Goal: Task Accomplishment & Management: Use online tool/utility

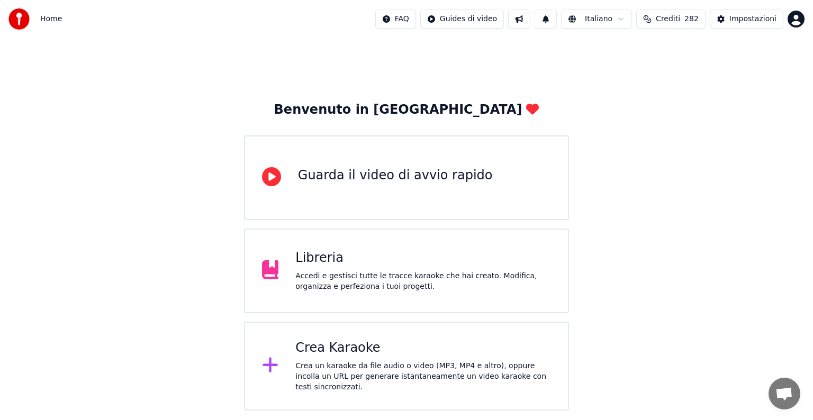
click at [442, 346] on div "Crea Karaoke" at bounding box center [423, 348] width 256 height 17
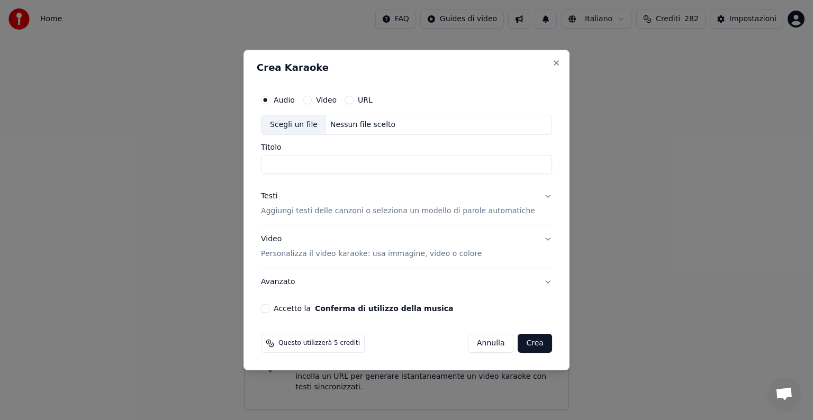
click at [373, 124] on div "Nessun file scelto" at bounding box center [363, 125] width 74 height 11
type input "**********"
click at [536, 194] on button "Testi Aggiungi testi delle canzoni o seleziona un modello di parole automatiche" at bounding box center [406, 204] width 291 height 42
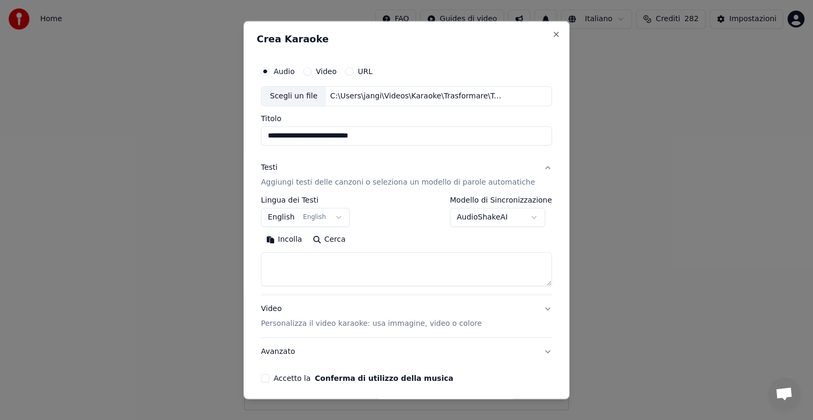
click at [340, 216] on button "English English" at bounding box center [305, 217] width 89 height 19
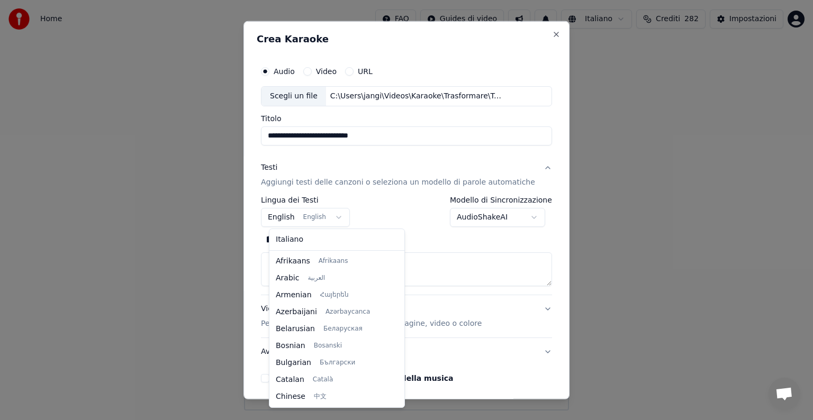
scroll to position [85, 0]
select select "**"
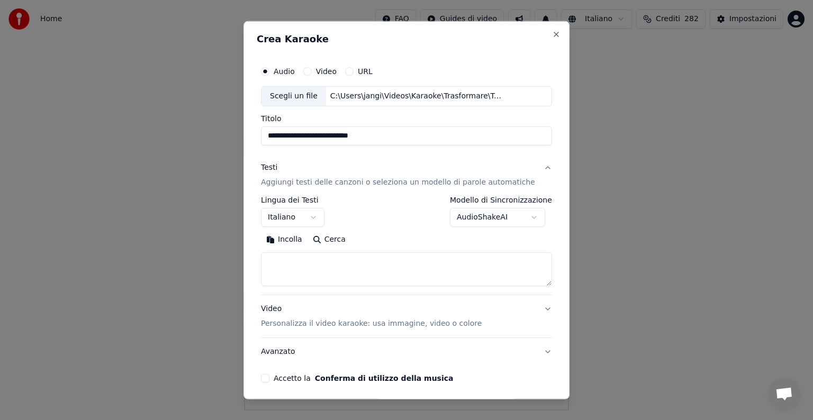
click at [295, 269] on textarea at bounding box center [406, 270] width 291 height 34
click at [299, 235] on button "Incolla" at bounding box center [284, 239] width 47 height 17
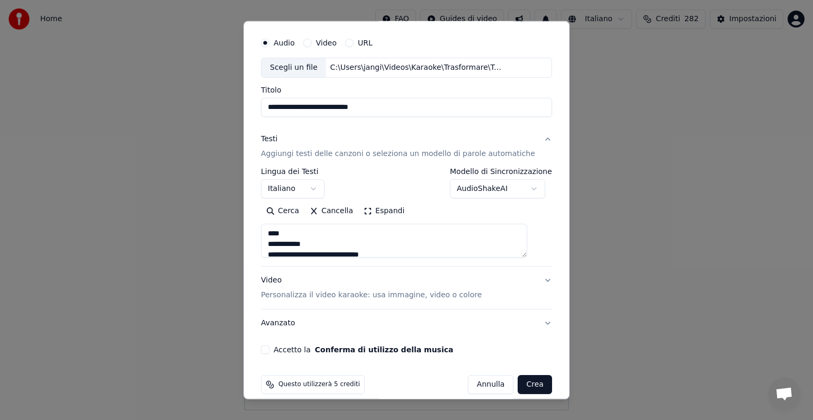
scroll to position [40, 0]
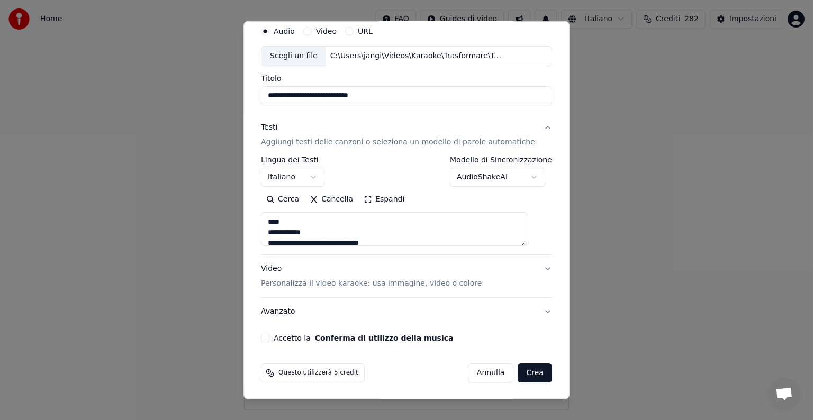
click at [532, 267] on button "Video Personalizza il video karaoke: usa immagine, video o colore" at bounding box center [406, 276] width 291 height 42
type textarea "**********"
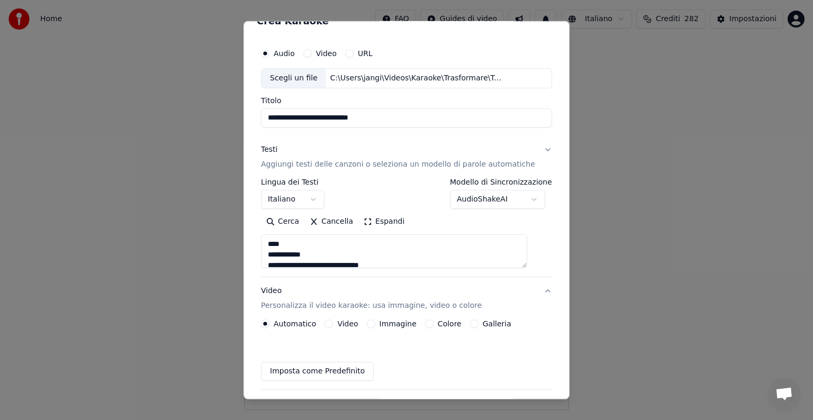
scroll to position [12, 0]
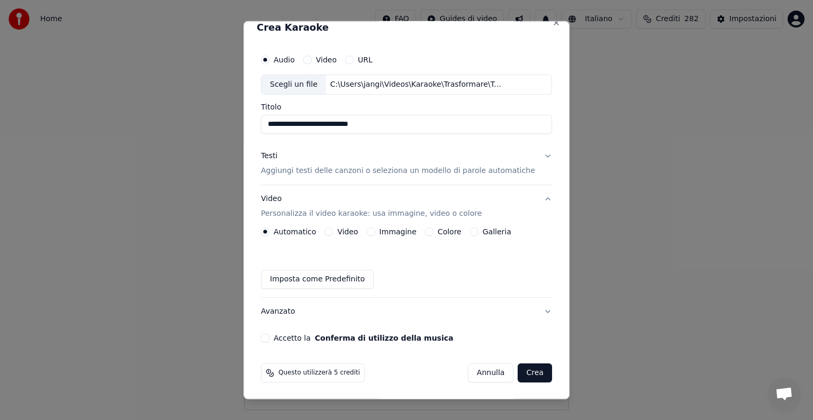
click at [374, 229] on button "Immagine" at bounding box center [371, 232] width 8 height 8
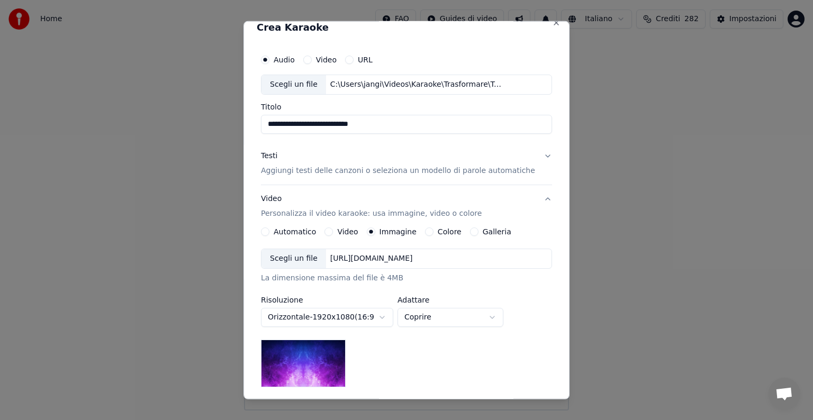
click at [417, 256] on div "[URL][DOMAIN_NAME]" at bounding box center [371, 259] width 91 height 11
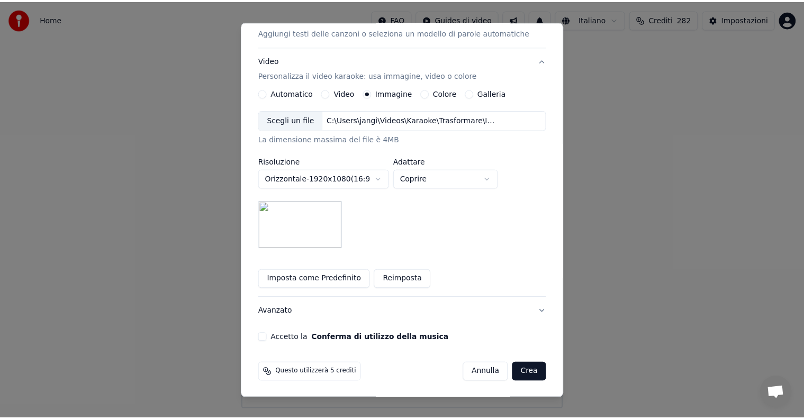
scroll to position [150, 0]
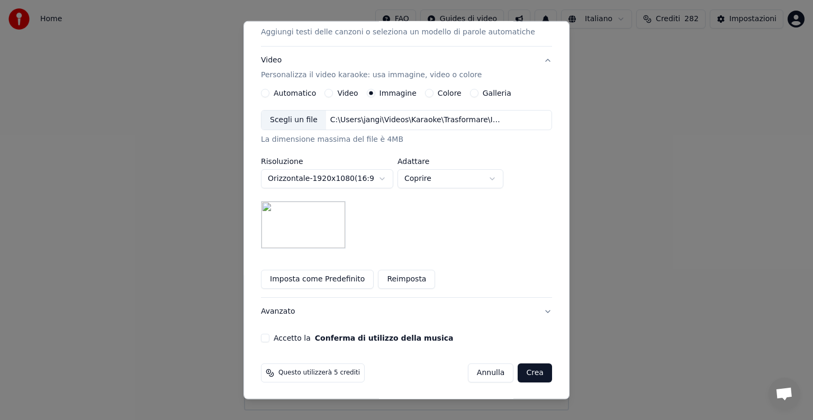
click at [269, 338] on button "Accetto la Conferma di utilizzo della musica" at bounding box center [265, 338] width 8 height 8
click at [519, 371] on button "Crea" at bounding box center [535, 373] width 34 height 19
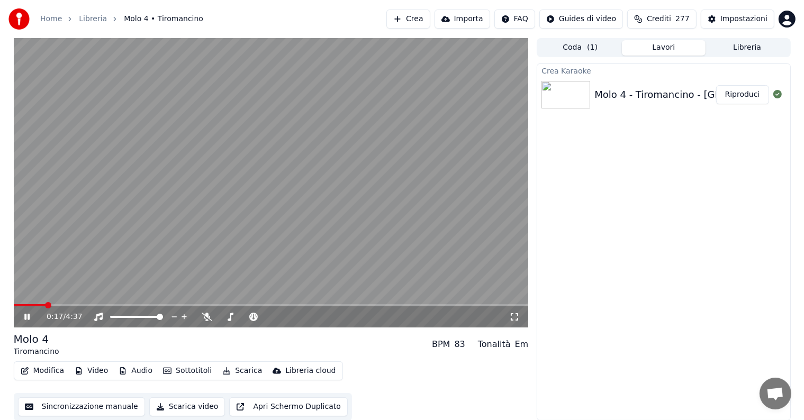
click at [29, 319] on icon at bounding box center [26, 317] width 5 height 6
click at [754, 92] on button "Riproduci" at bounding box center [742, 94] width 53 height 19
click at [25, 317] on icon at bounding box center [26, 317] width 5 height 6
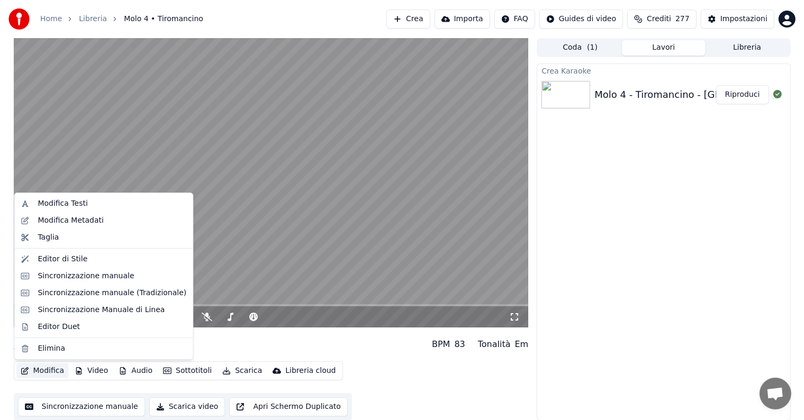
click at [48, 373] on button "Modifica" at bounding box center [42, 371] width 52 height 15
click at [70, 275] on div "Sincronizzazione manuale" at bounding box center [86, 276] width 96 height 11
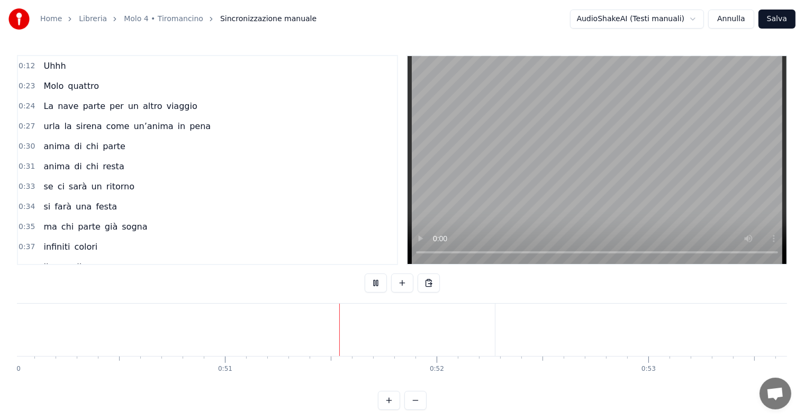
scroll to position [0, 10741]
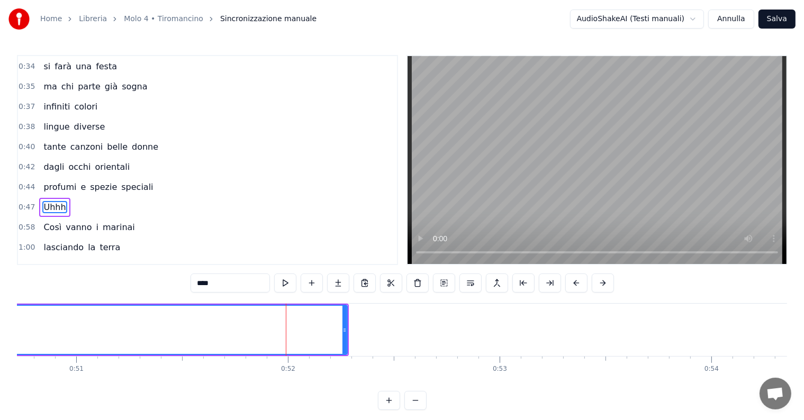
scroll to position [178, 0]
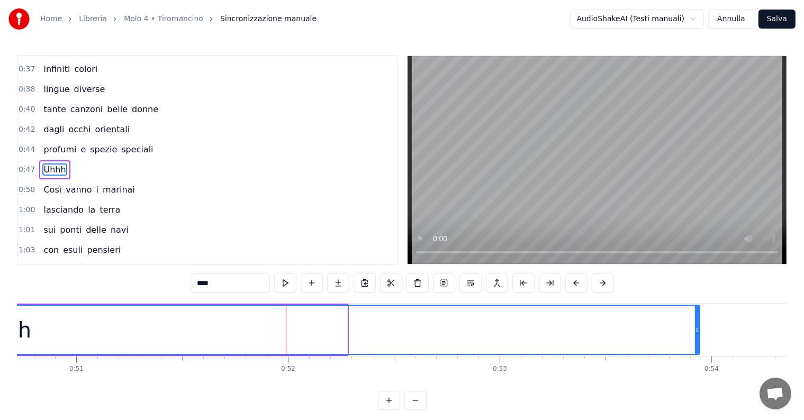
drag, startPoint x: 344, startPoint y: 340, endPoint x: 697, endPoint y: 336, distance: 353.7
click at [697, 336] on div at bounding box center [697, 330] width 4 height 48
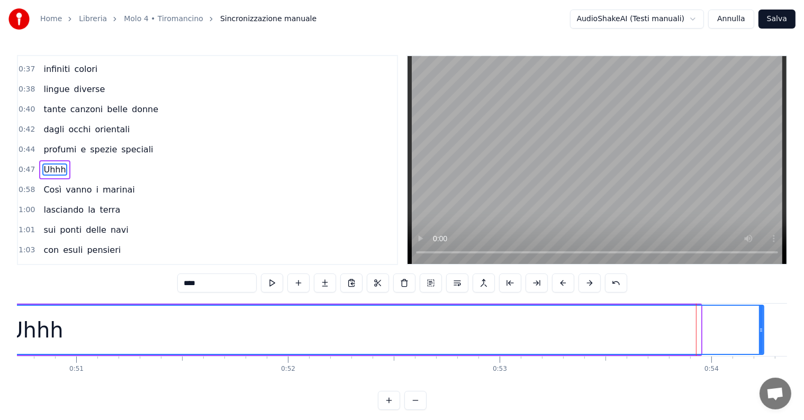
drag, startPoint x: 700, startPoint y: 336, endPoint x: 763, endPoint y: 336, distance: 63.0
click at [763, 336] on div at bounding box center [761, 330] width 4 height 48
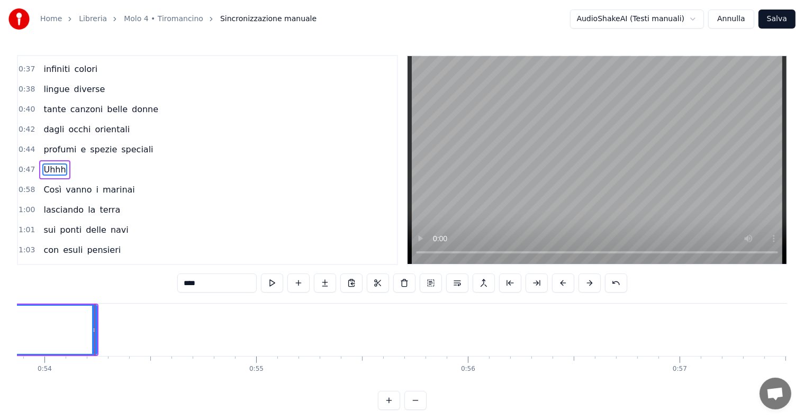
scroll to position [0, 11433]
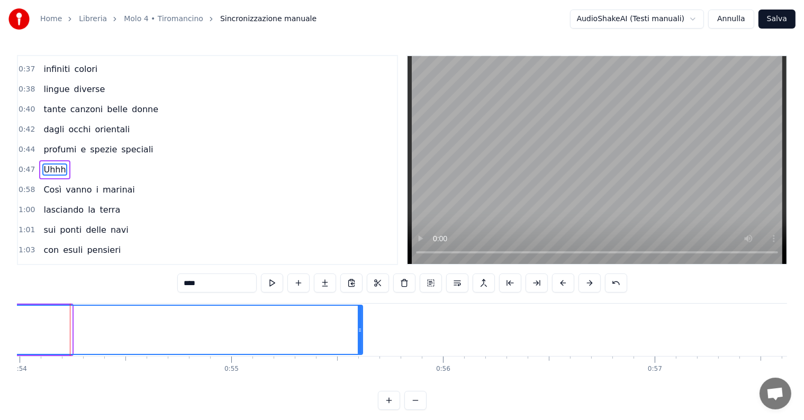
drag, startPoint x: 68, startPoint y: 342, endPoint x: 359, endPoint y: 338, distance: 290.7
click at [359, 338] on div at bounding box center [360, 330] width 4 height 48
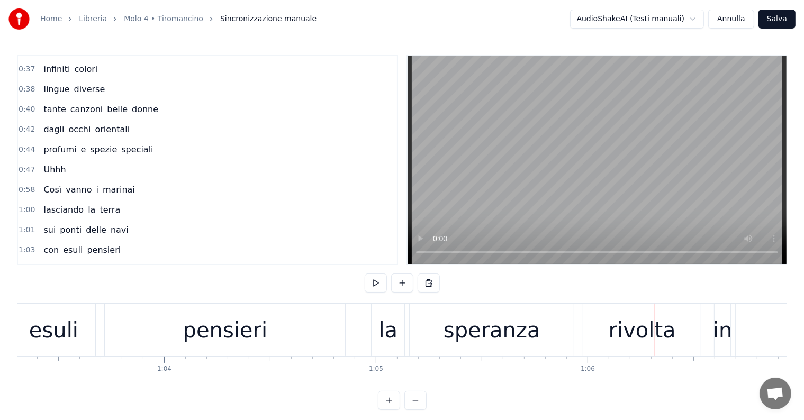
scroll to position [0, 13341]
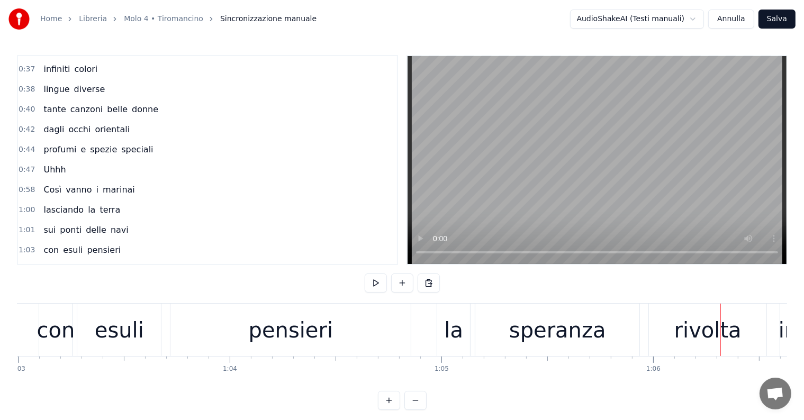
click at [266, 328] on div "pensieri" at bounding box center [291, 330] width 84 height 32
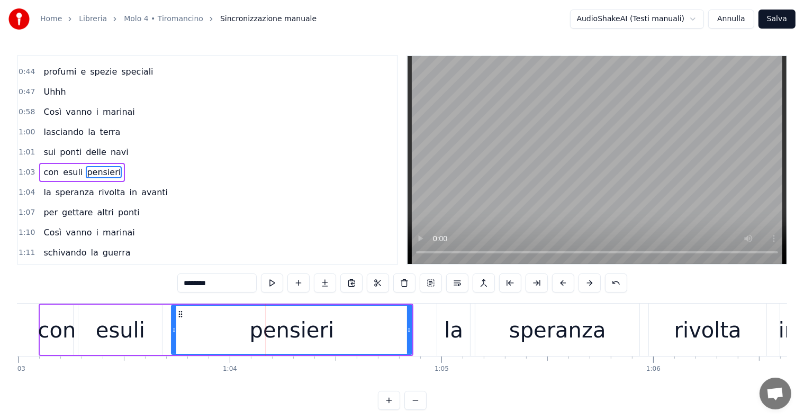
scroll to position [256, 0]
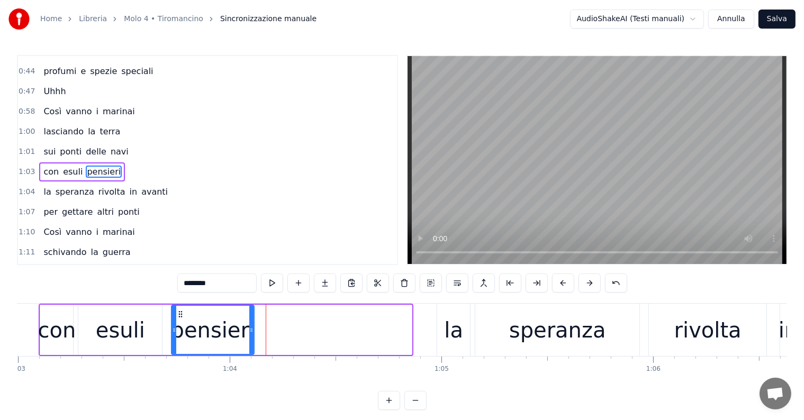
drag, startPoint x: 409, startPoint y: 326, endPoint x: 251, endPoint y: 333, distance: 157.9
click at [251, 333] on icon at bounding box center [251, 330] width 4 height 8
click at [223, 276] on input "********" at bounding box center [216, 283] width 79 height 19
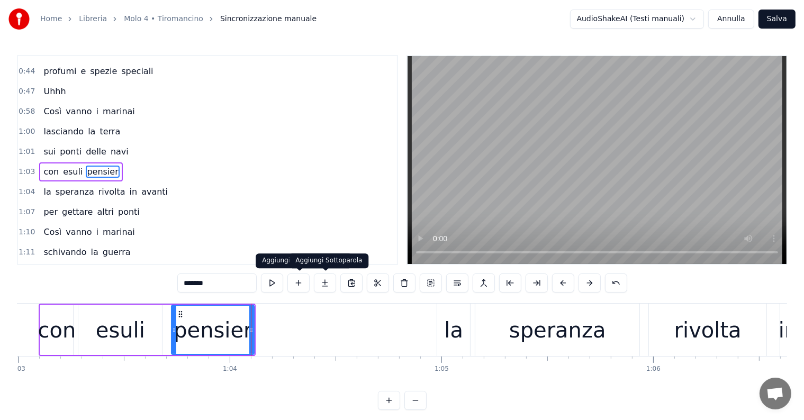
type input "*******"
click at [328, 280] on button at bounding box center [325, 283] width 22 height 19
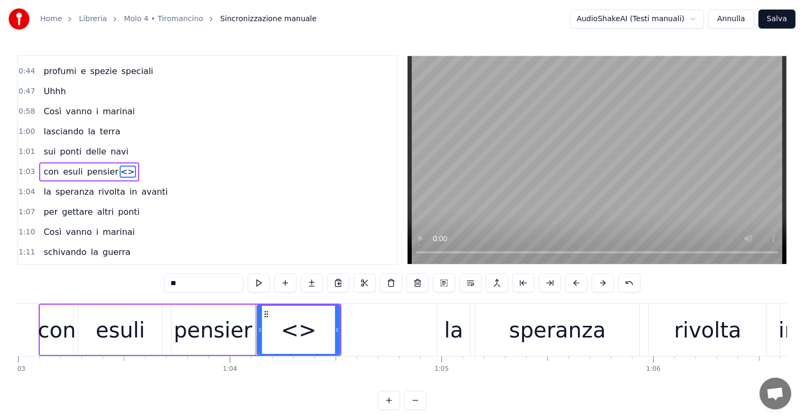
click at [204, 280] on input "**" at bounding box center [203, 283] width 79 height 19
type input "*"
drag, startPoint x: 338, startPoint y: 327, endPoint x: 402, endPoint y: 336, distance: 65.1
click at [402, 336] on div at bounding box center [402, 330] width 4 height 48
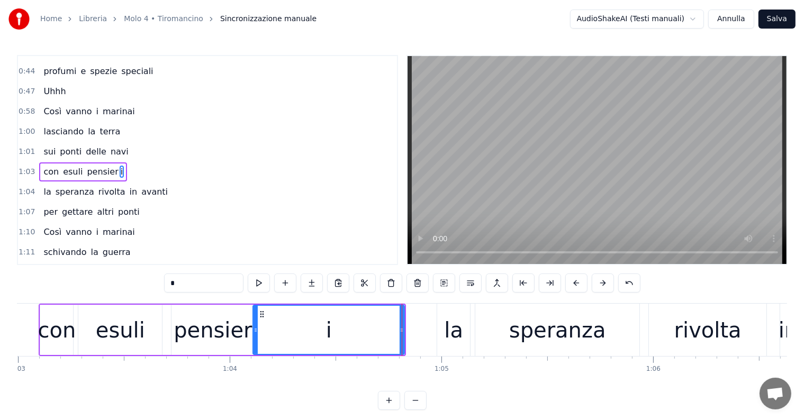
click at [254, 330] on icon at bounding box center [256, 330] width 4 height 8
type input "*"
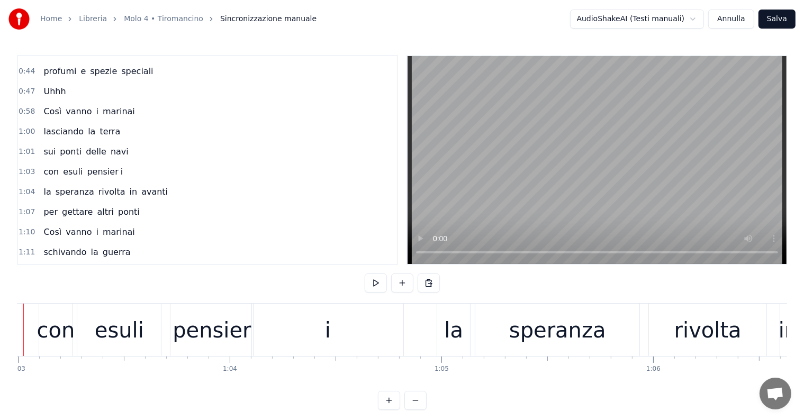
scroll to position [0, 13294]
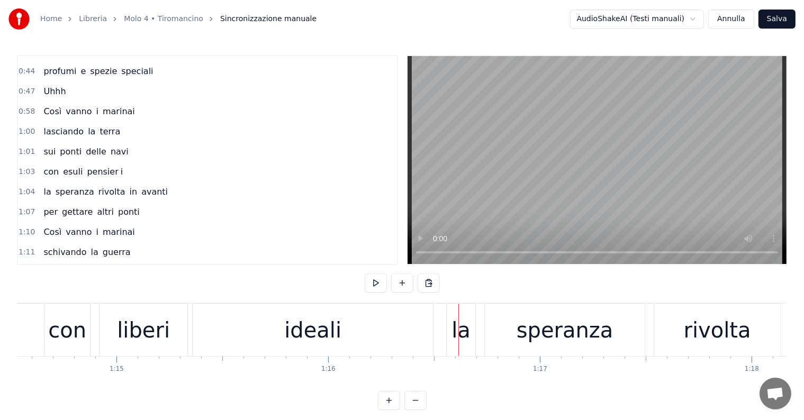
scroll to position [0, 15685]
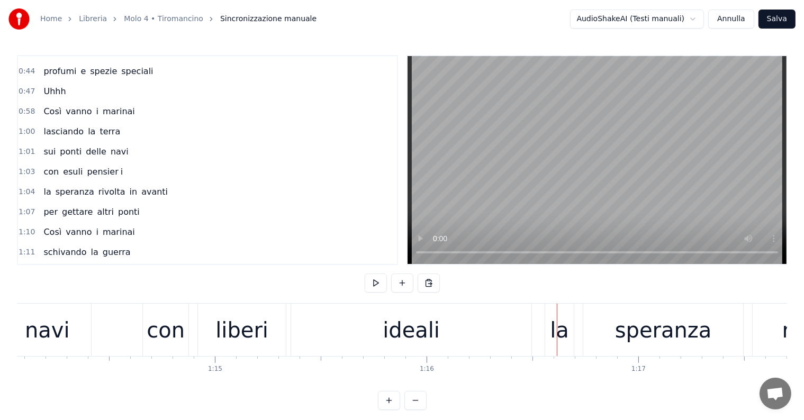
click at [471, 317] on div "ideali" at bounding box center [411, 330] width 240 height 52
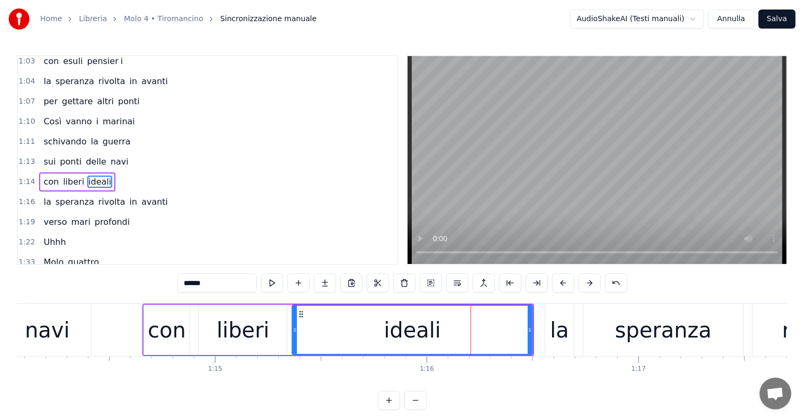
scroll to position [373, 0]
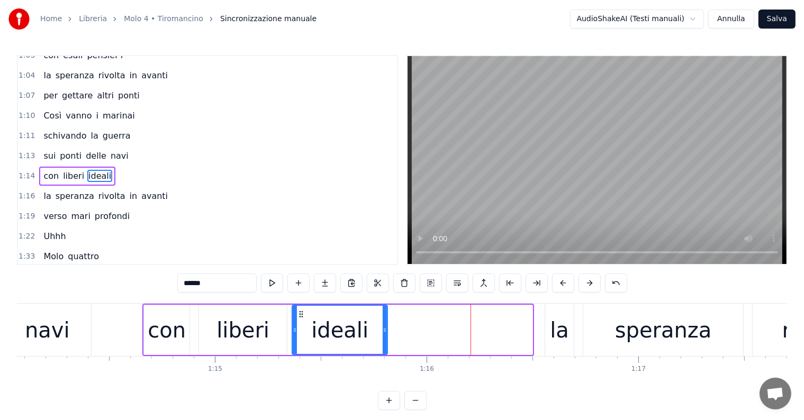
drag, startPoint x: 529, startPoint y: 329, endPoint x: 384, endPoint y: 329, distance: 145.1
click at [384, 329] on icon at bounding box center [385, 330] width 4 height 8
click at [235, 280] on input "******" at bounding box center [216, 283] width 79 height 19
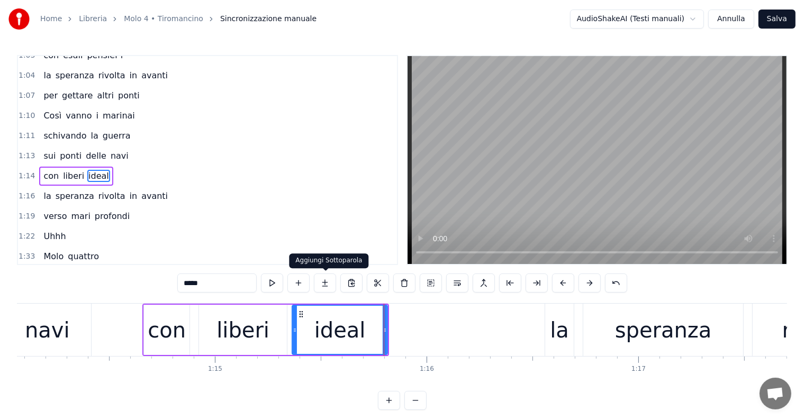
type input "*****"
click at [328, 284] on button at bounding box center [325, 283] width 22 height 19
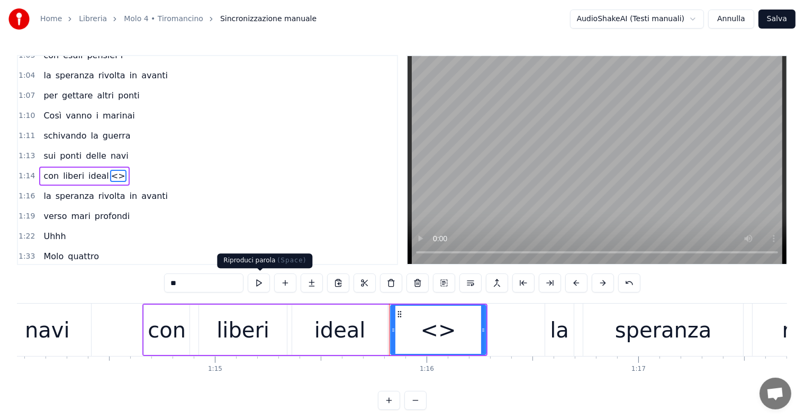
click at [231, 286] on input "**" at bounding box center [203, 283] width 79 height 19
type input "*"
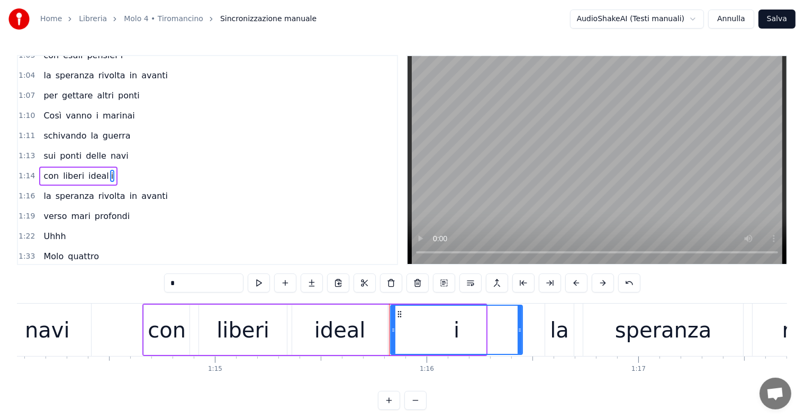
drag, startPoint x: 483, startPoint y: 332, endPoint x: 520, endPoint y: 332, distance: 37.1
click at [520, 332] on icon at bounding box center [520, 330] width 4 height 8
click at [389, 337] on div at bounding box center [390, 330] width 4 height 48
type input "*"
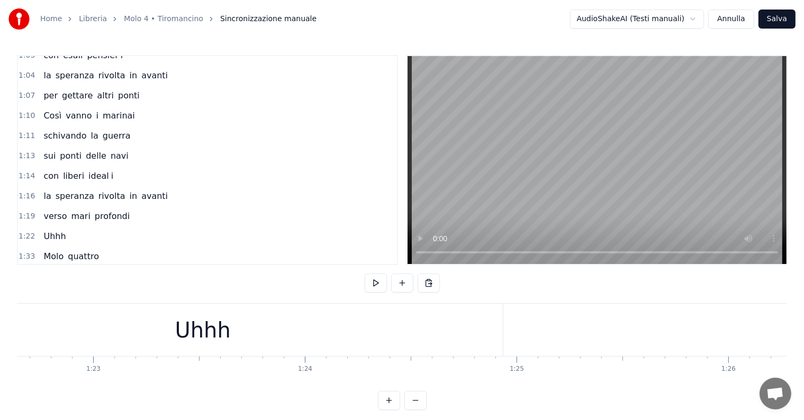
scroll to position [0, 17435]
click at [361, 320] on div "Uhhh" at bounding box center [269, 330] width 600 height 52
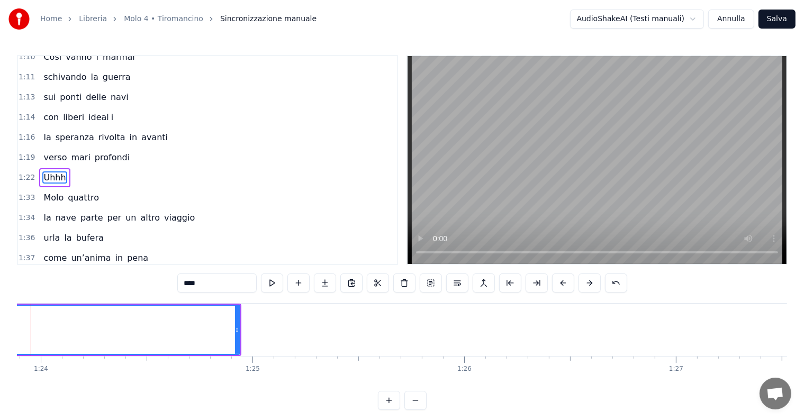
scroll to position [0, 17831]
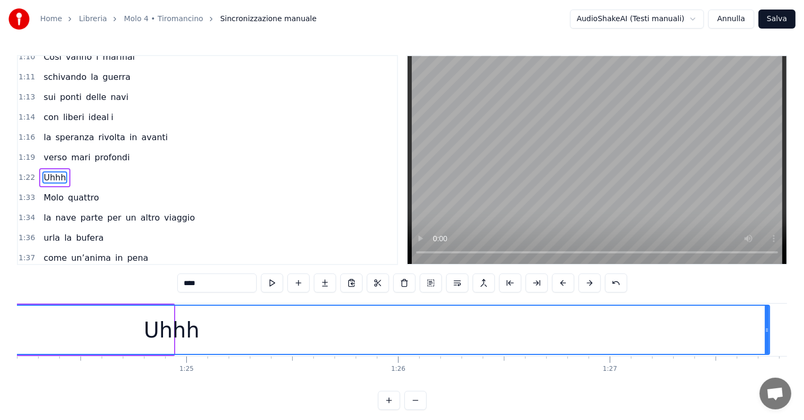
drag, startPoint x: 170, startPoint y: 327, endPoint x: 767, endPoint y: 323, distance: 596.2
click at [767, 323] on div at bounding box center [767, 330] width 4 height 48
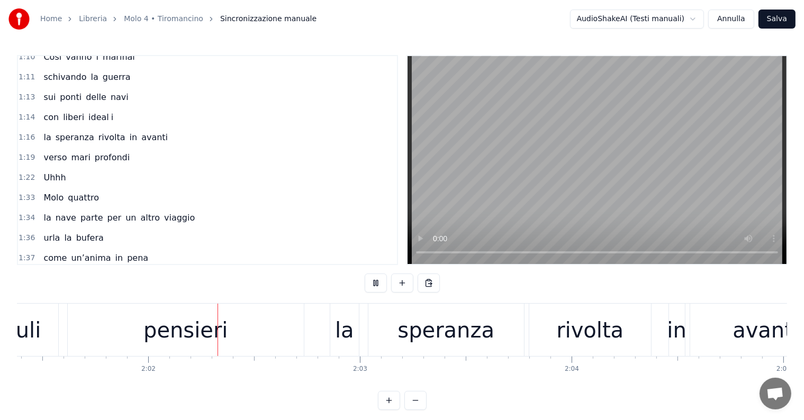
scroll to position [0, 25726]
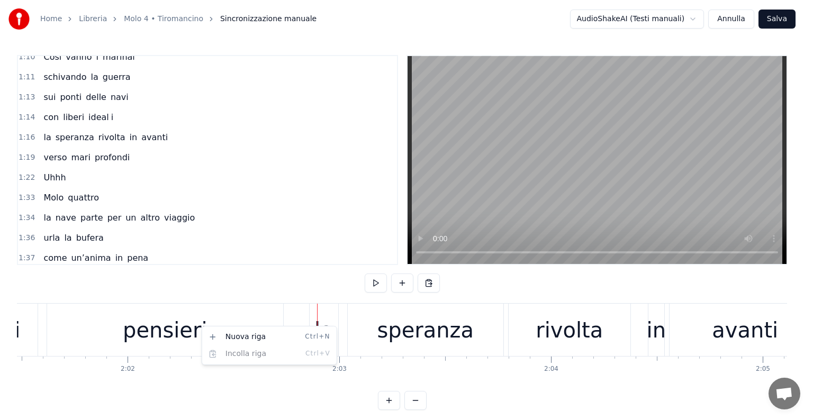
click at [137, 337] on html "Home Libreria Molo 4 • Tiromancino Sincronizzazione manuale AudioShakeAI (Testi…" at bounding box center [406, 213] width 813 height 427
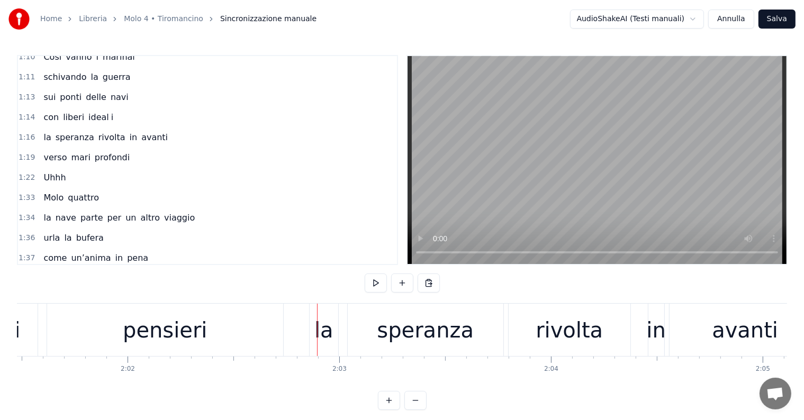
scroll to position [0, 25624]
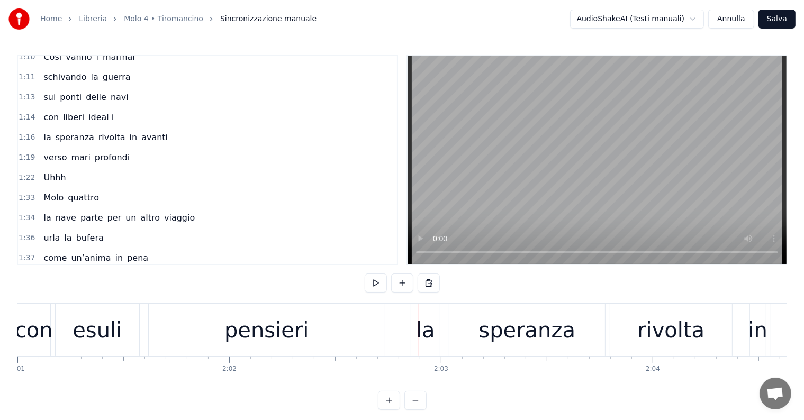
click at [56, 328] on div "esuli" at bounding box center [98, 330] width 84 height 52
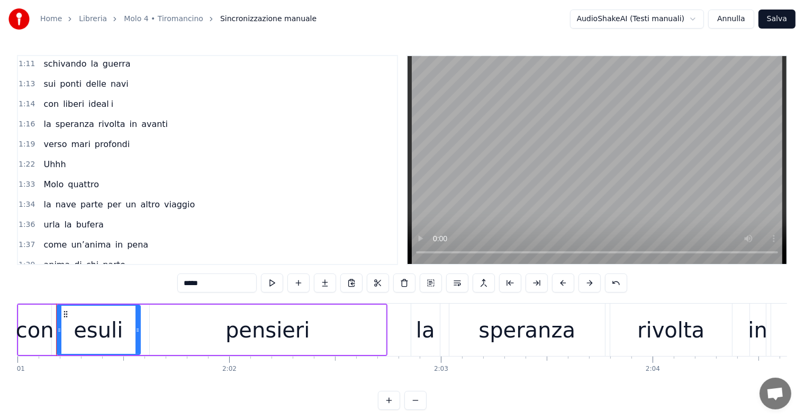
scroll to position [0, 25610]
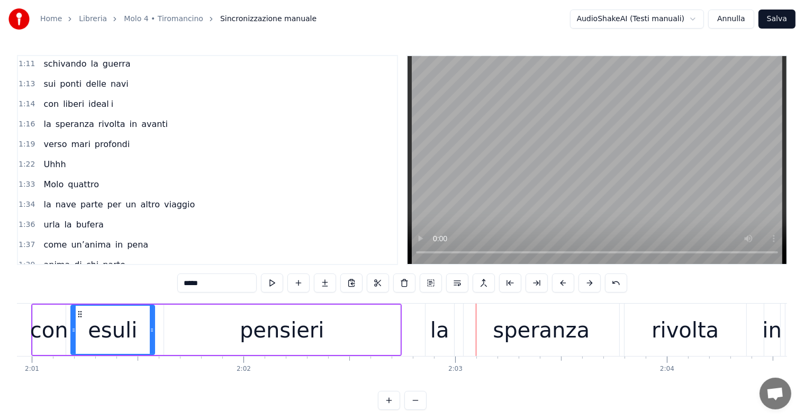
click at [288, 323] on div "pensieri" at bounding box center [282, 330] width 84 height 32
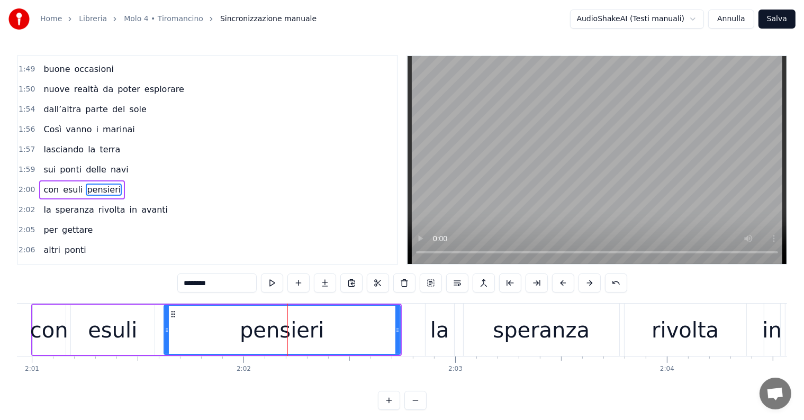
scroll to position [782, 0]
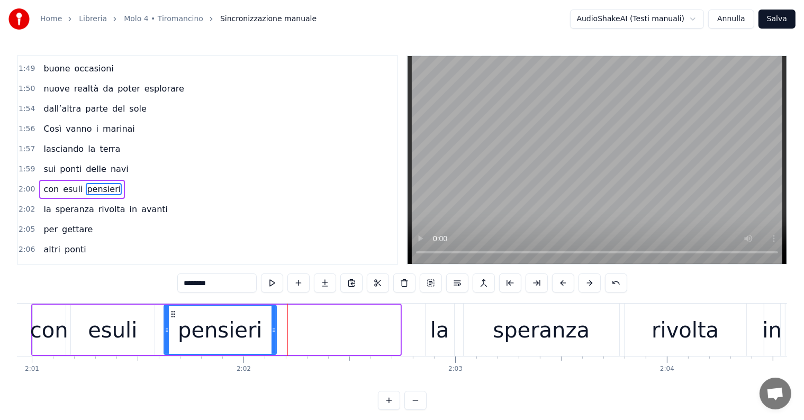
drag, startPoint x: 396, startPoint y: 327, endPoint x: 272, endPoint y: 327, distance: 123.9
click at [272, 327] on icon at bounding box center [274, 330] width 4 height 8
click at [219, 280] on input "********" at bounding box center [216, 283] width 79 height 19
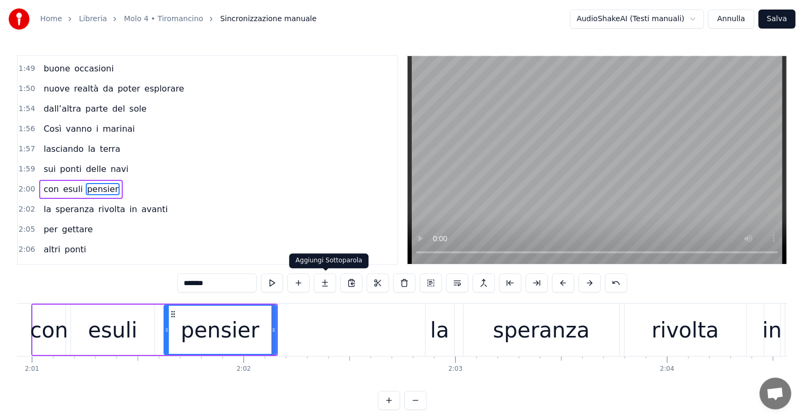
type input "*******"
click at [325, 284] on button at bounding box center [325, 283] width 22 height 19
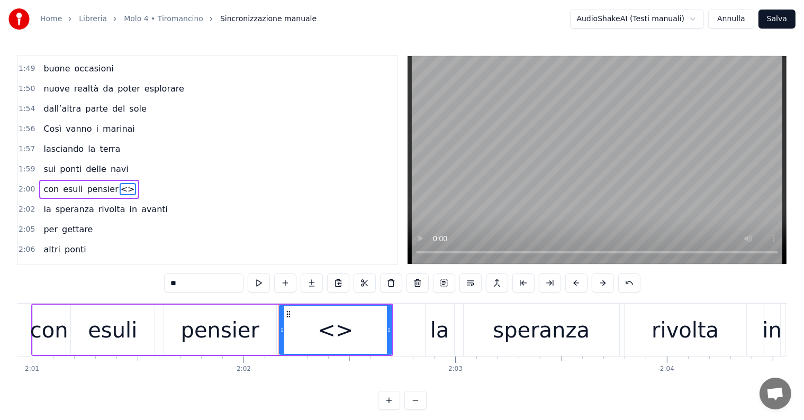
click at [204, 286] on input "**" at bounding box center [203, 283] width 79 height 19
type input "*"
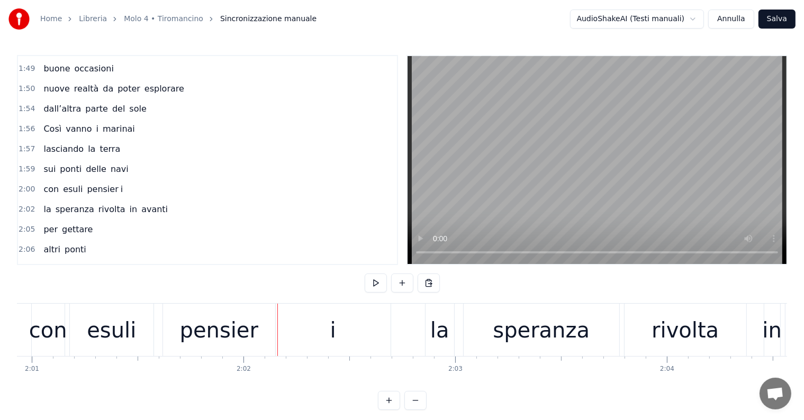
click at [32, 316] on div "con" at bounding box center [48, 330] width 38 height 32
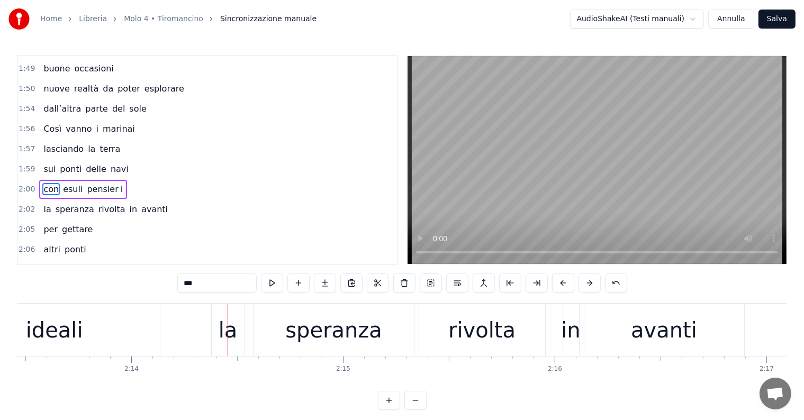
scroll to position [0, 28035]
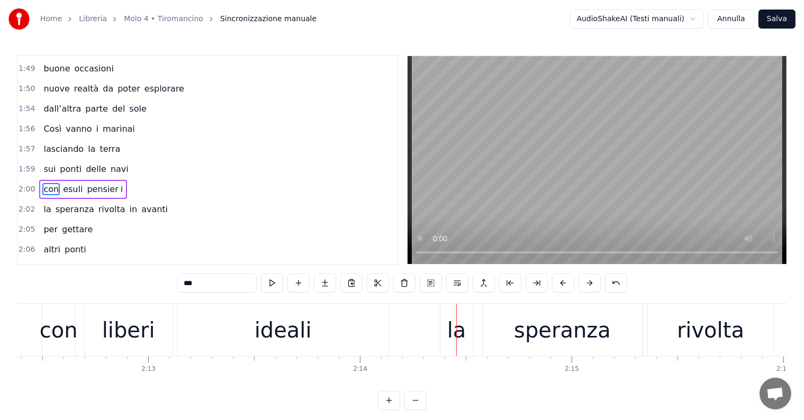
click at [313, 337] on div "ideali" at bounding box center [283, 330] width 211 height 52
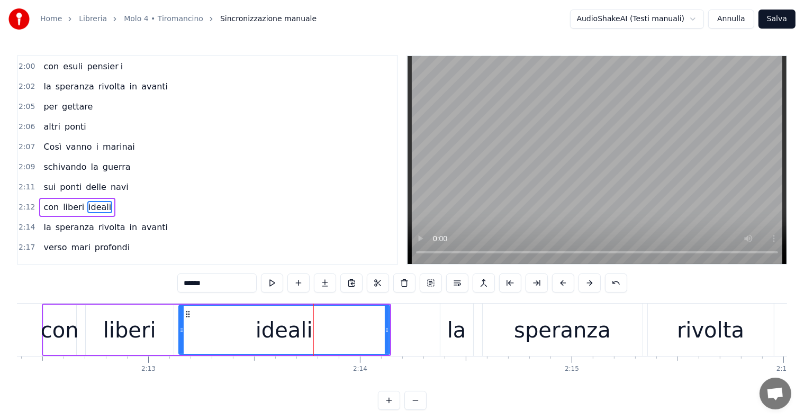
scroll to position [919, 0]
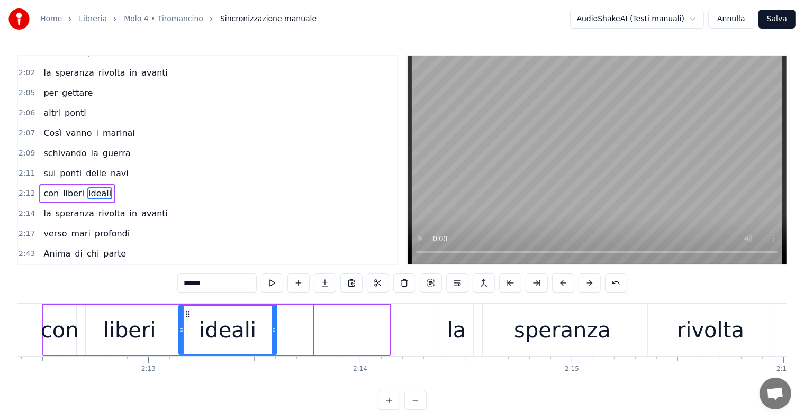
drag, startPoint x: 388, startPoint y: 326, endPoint x: 275, endPoint y: 331, distance: 112.9
click at [275, 331] on icon at bounding box center [274, 330] width 4 height 8
click at [222, 278] on input "******" at bounding box center [216, 283] width 79 height 19
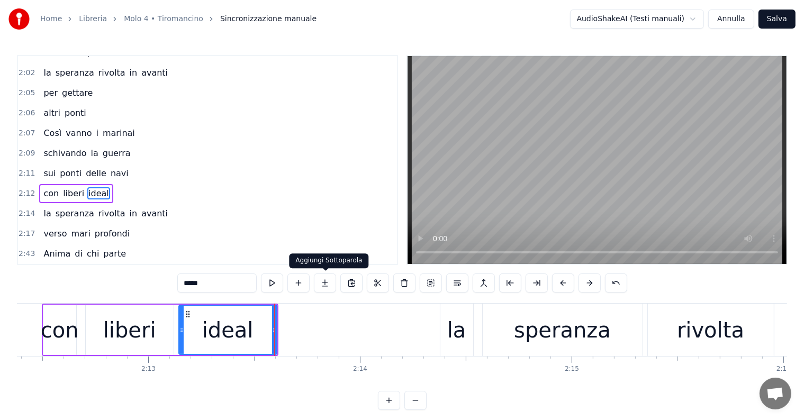
type input "*****"
click at [334, 281] on button at bounding box center [325, 283] width 22 height 19
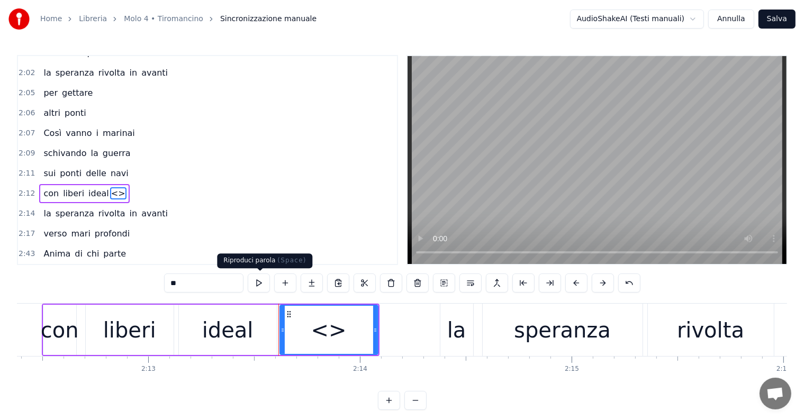
click at [235, 291] on input "**" at bounding box center [203, 283] width 79 height 19
type input "*"
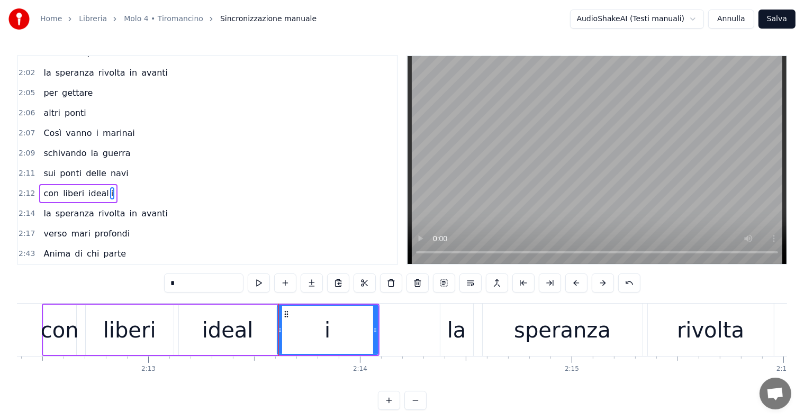
click at [279, 332] on icon at bounding box center [280, 330] width 4 height 8
type input "*"
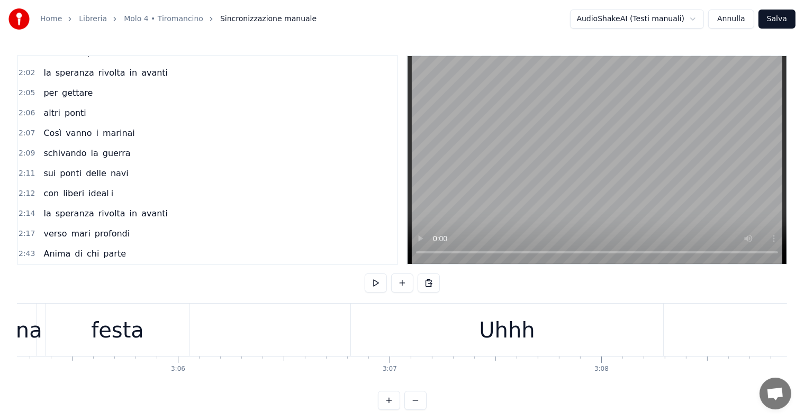
scroll to position [0, 39130]
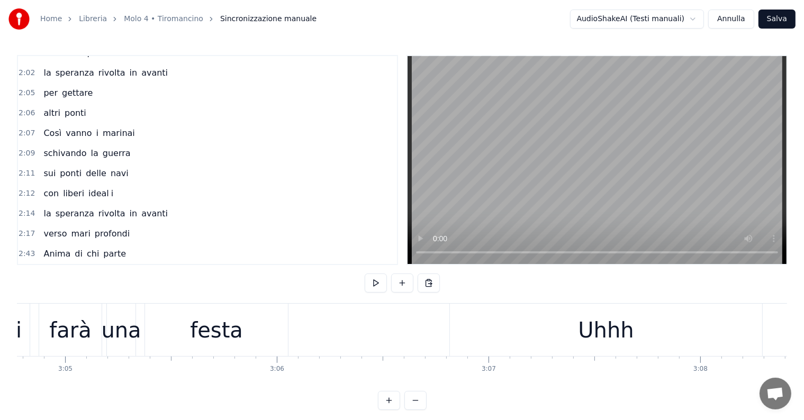
click at [610, 331] on div "Uhhh" at bounding box center [606, 330] width 56 height 32
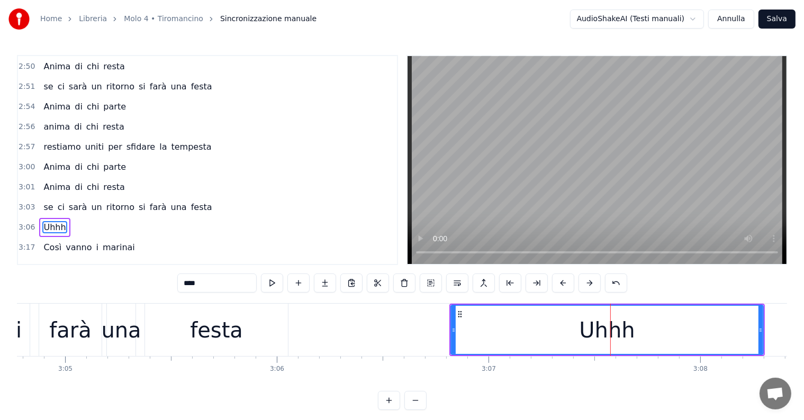
scroll to position [1211, 0]
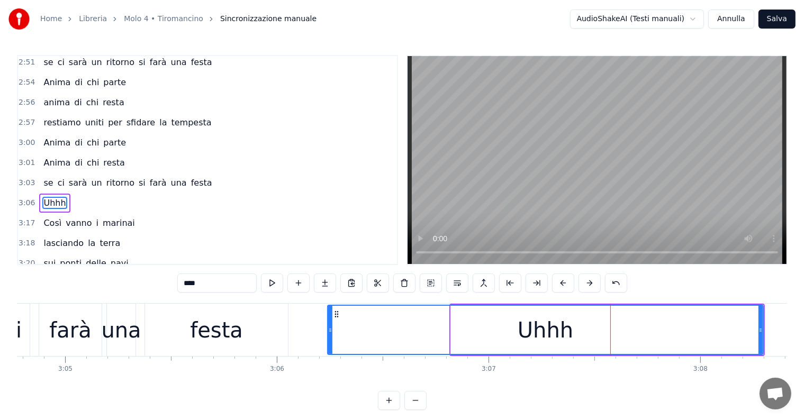
drag, startPoint x: 452, startPoint y: 335, endPoint x: 328, endPoint y: 335, distance: 123.4
click at [328, 335] on div at bounding box center [330, 330] width 4 height 48
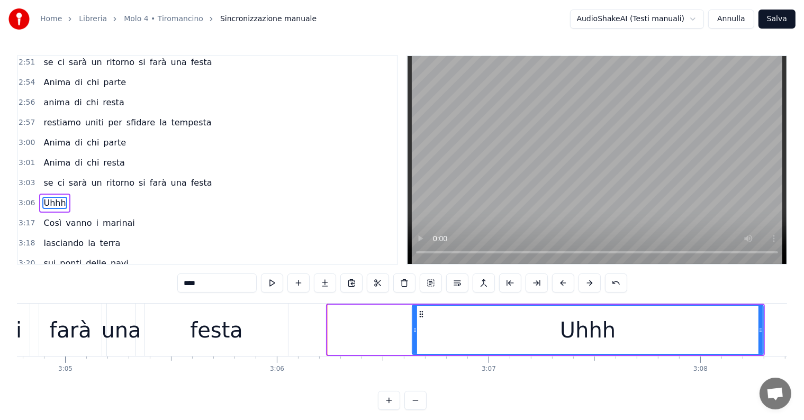
drag, startPoint x: 329, startPoint y: 335, endPoint x: 414, endPoint y: 340, distance: 85.4
click at [414, 340] on div at bounding box center [415, 330] width 4 height 48
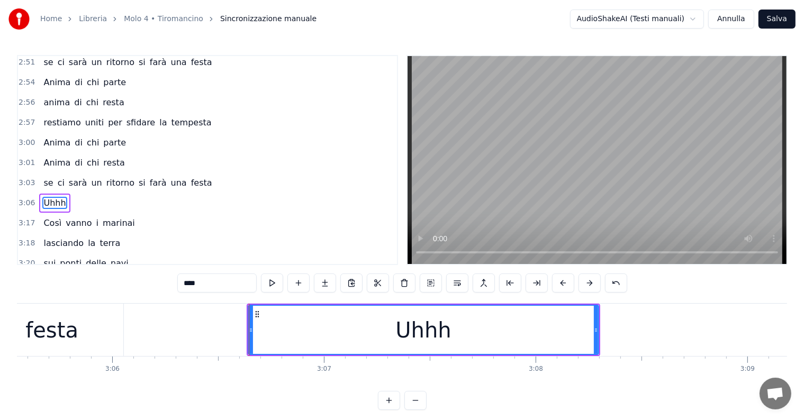
scroll to position [0, 39757]
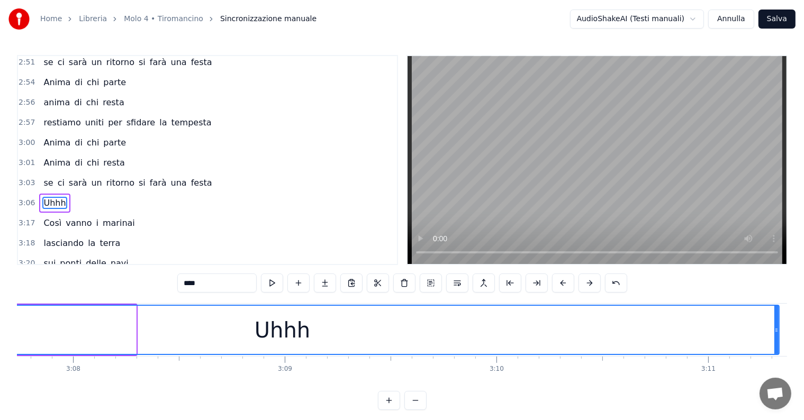
drag, startPoint x: 134, startPoint y: 326, endPoint x: 777, endPoint y: 340, distance: 643.4
click at [777, 340] on div at bounding box center [777, 330] width 4 height 48
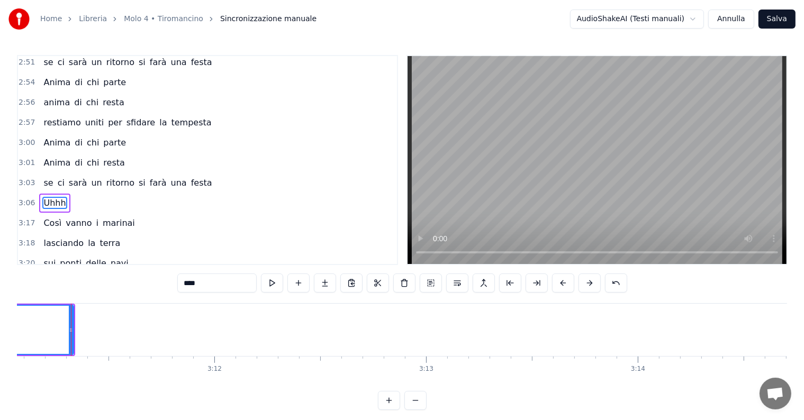
scroll to position [0, 40463]
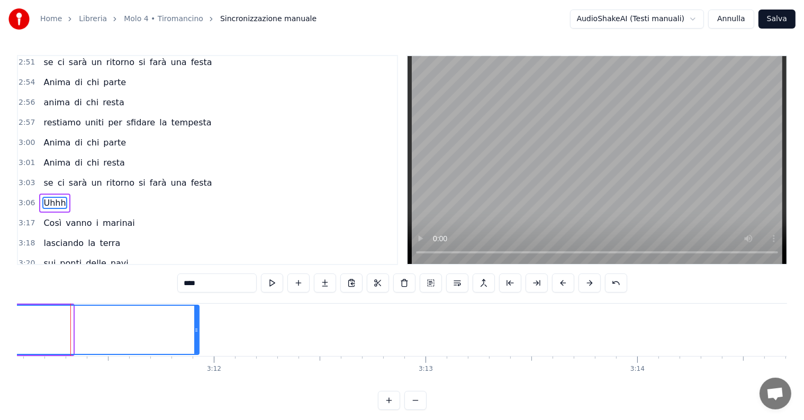
drag, startPoint x: 70, startPoint y: 330, endPoint x: 198, endPoint y: 333, distance: 127.6
click at [198, 333] on icon at bounding box center [196, 330] width 4 height 8
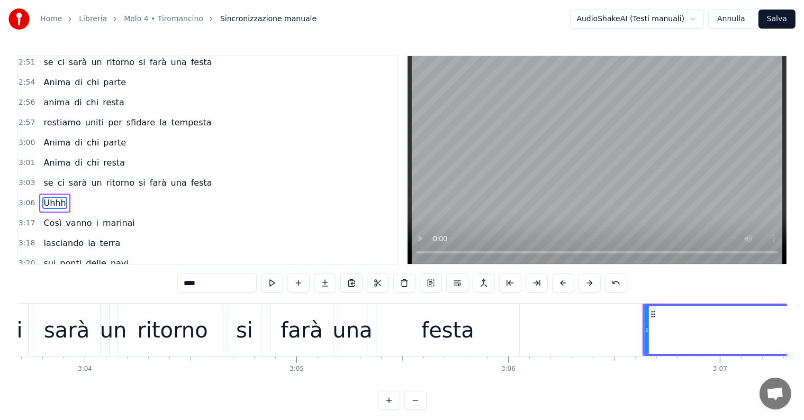
scroll to position [0, 38700]
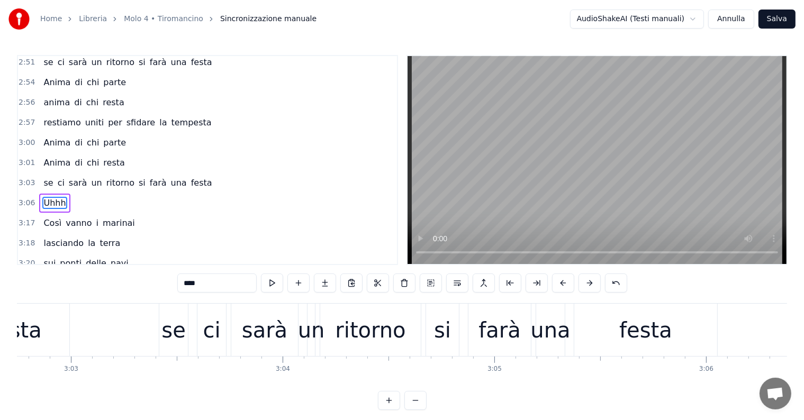
click at [445, 334] on div "si" at bounding box center [442, 330] width 17 height 32
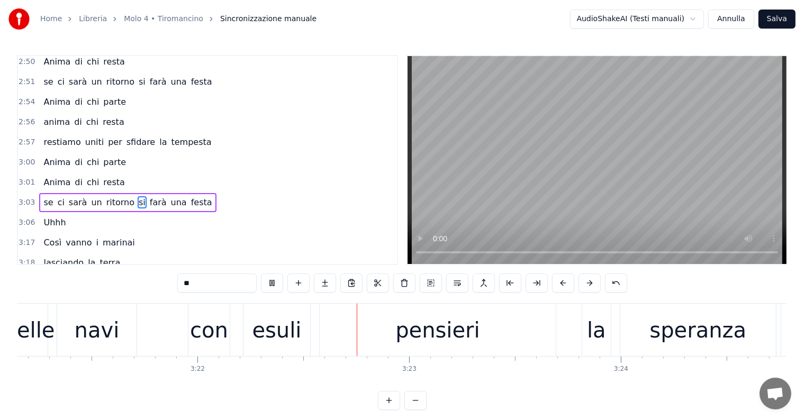
scroll to position [0, 42769]
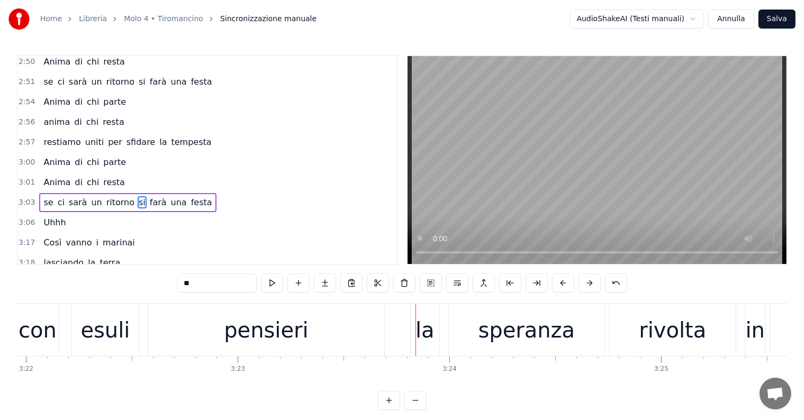
click at [307, 324] on div "pensieri" at bounding box center [266, 330] width 236 height 52
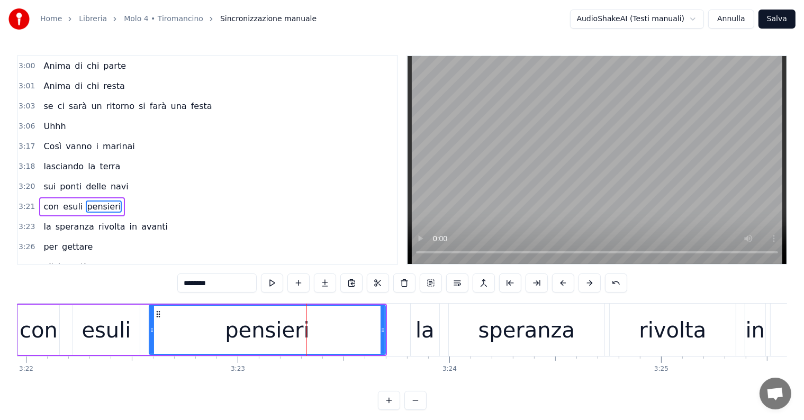
scroll to position [1289, 0]
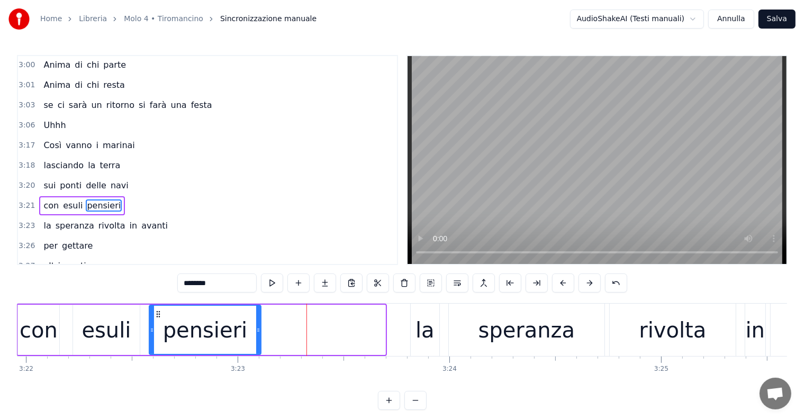
drag, startPoint x: 383, startPoint y: 326, endPoint x: 258, endPoint y: 330, distance: 124.5
click at [258, 330] on icon at bounding box center [258, 330] width 4 height 8
click at [221, 277] on input "********" at bounding box center [216, 283] width 79 height 19
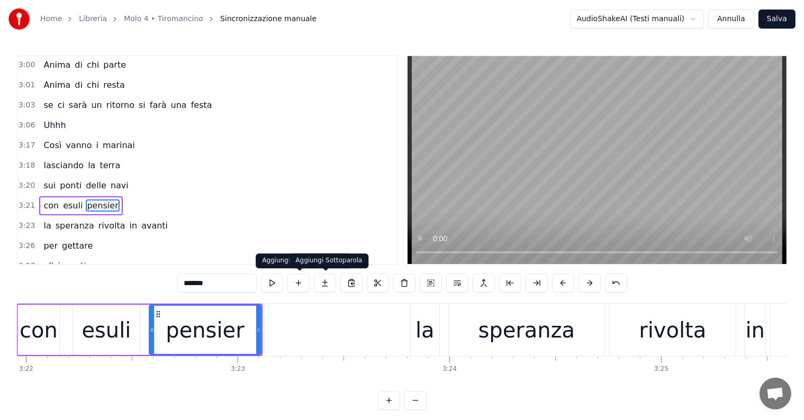
type input "*******"
click at [326, 285] on button at bounding box center [325, 283] width 22 height 19
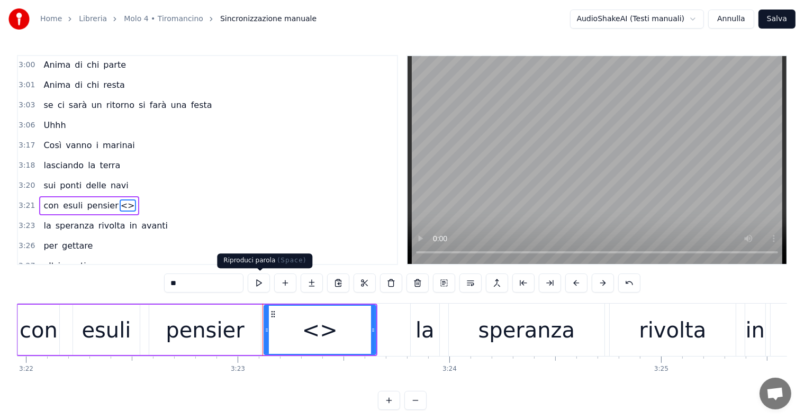
click at [231, 289] on input "**" at bounding box center [203, 283] width 79 height 19
type input "*"
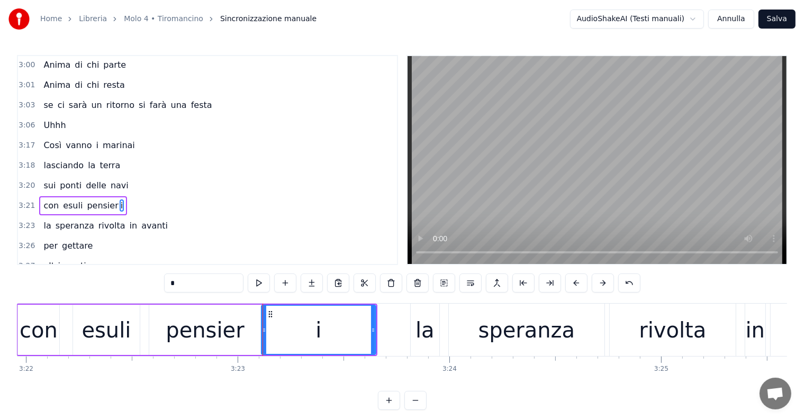
click at [263, 330] on icon at bounding box center [264, 330] width 4 height 8
click at [376, 331] on icon at bounding box center [376, 330] width 4 height 8
click at [102, 322] on div "esuli" at bounding box center [106, 330] width 49 height 32
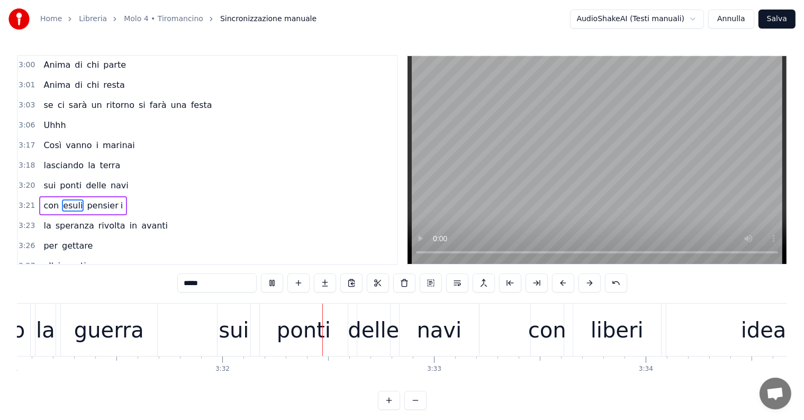
scroll to position [0, 44816]
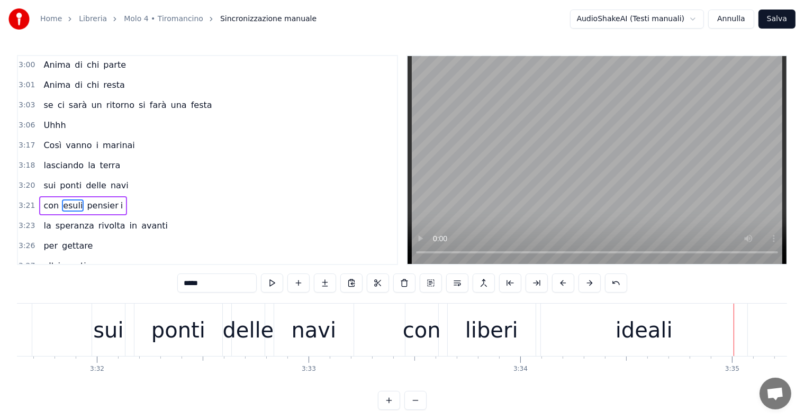
click at [618, 328] on div "ideali" at bounding box center [644, 330] width 57 height 32
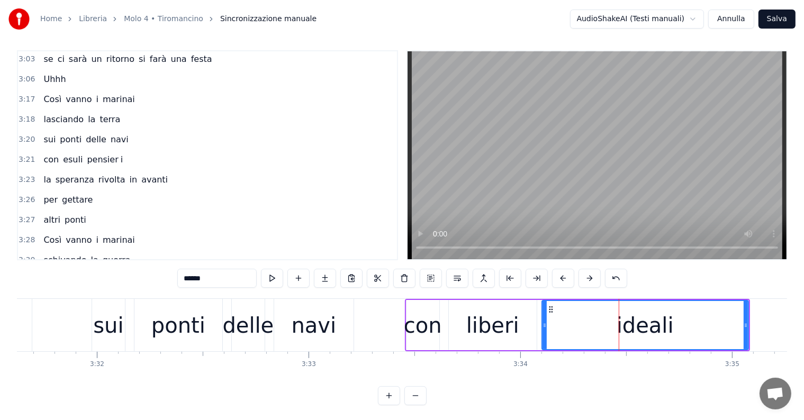
scroll to position [1370, 0]
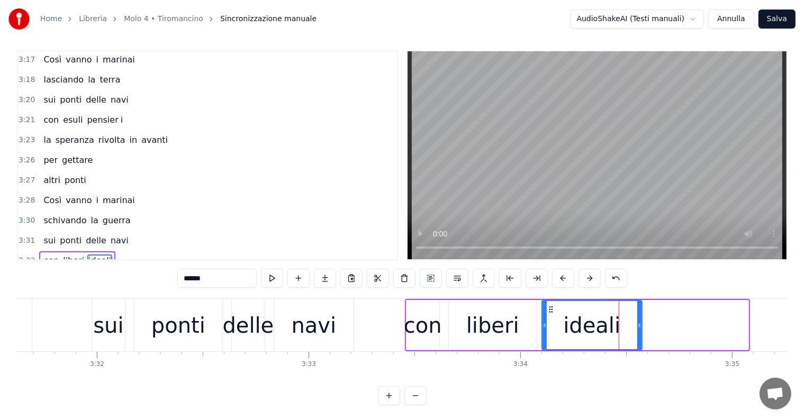
drag, startPoint x: 745, startPoint y: 322, endPoint x: 639, endPoint y: 337, distance: 107.4
click at [639, 337] on div at bounding box center [639, 325] width 4 height 48
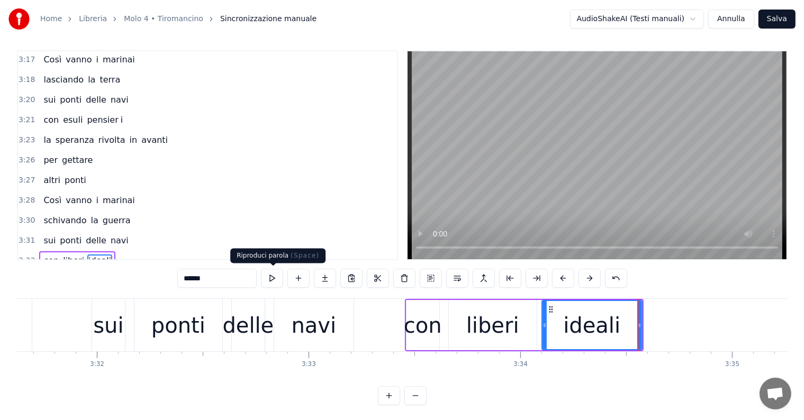
click at [224, 277] on input "******" at bounding box center [216, 278] width 79 height 19
type input "*****"
click at [327, 277] on button at bounding box center [325, 278] width 22 height 19
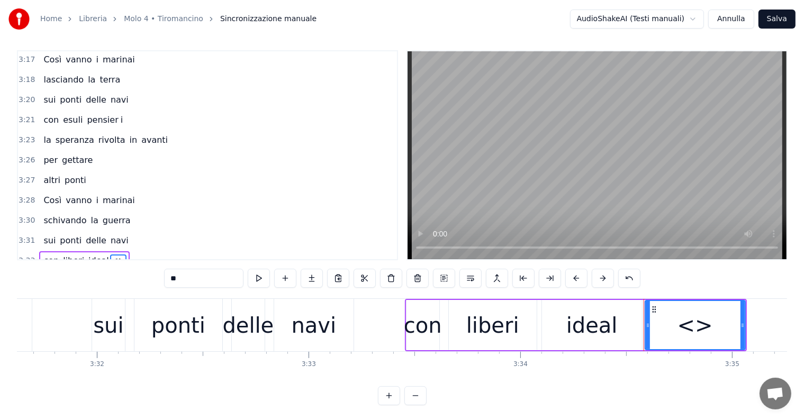
click at [212, 278] on input "**" at bounding box center [203, 278] width 79 height 19
type input "*"
click at [645, 326] on icon at bounding box center [646, 325] width 4 height 8
type input "*"
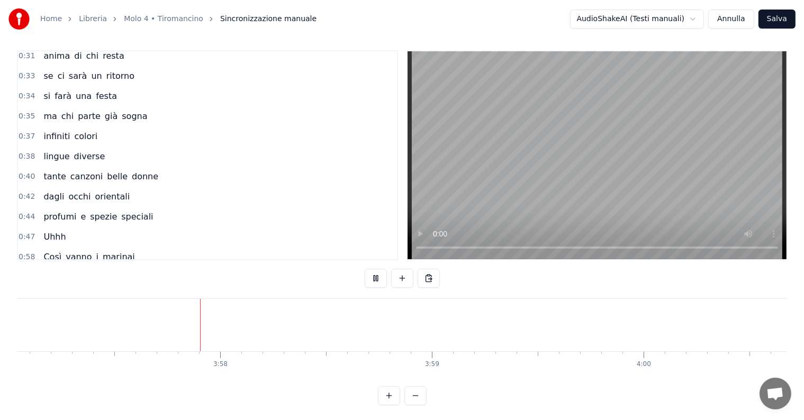
scroll to position [0, 50219]
click at [40, 208] on div "profumi e spezie speciali" at bounding box center [98, 217] width 118 height 19
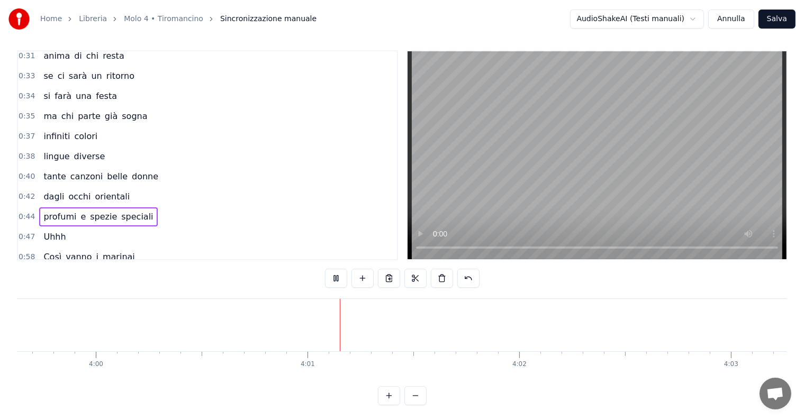
scroll to position [0, 50894]
click at [42, 208] on div "profumi e spezie speciali" at bounding box center [98, 217] width 118 height 19
click at [313, 308] on div "Uhhh" at bounding box center [804, 325] width 1748 height 52
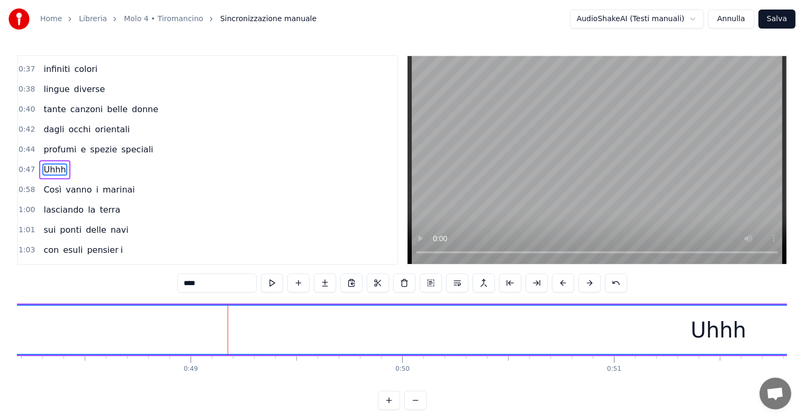
scroll to position [0, 9873]
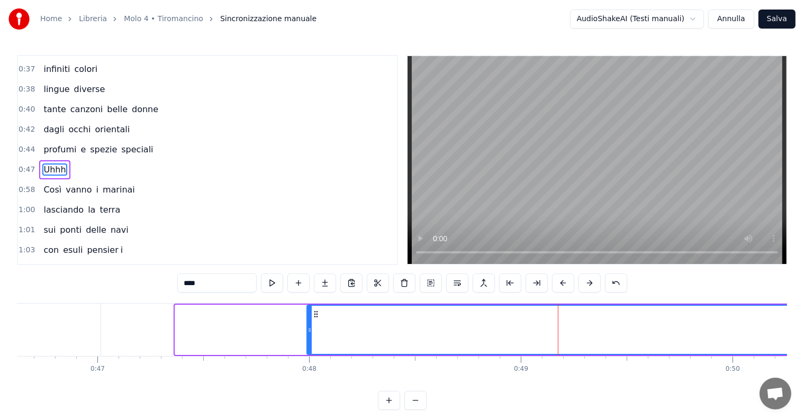
drag, startPoint x: 177, startPoint y: 342, endPoint x: 309, endPoint y: 336, distance: 132.0
click at [309, 336] on div at bounding box center [310, 330] width 4 height 48
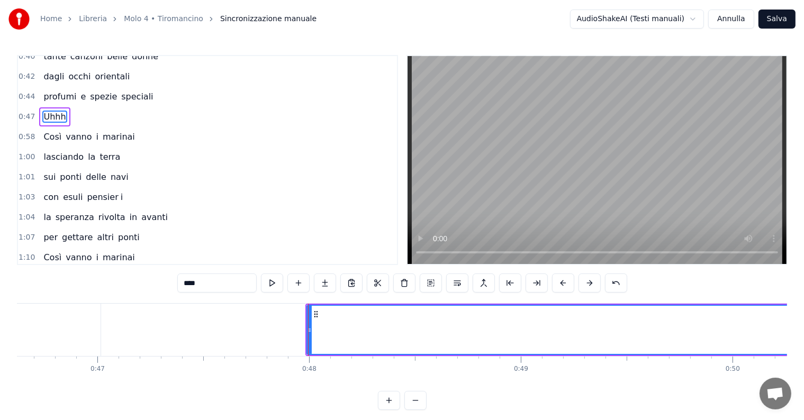
scroll to position [231, 0]
click at [81, 191] on div "con [PERSON_NAME] i" at bounding box center [83, 197] width 88 height 19
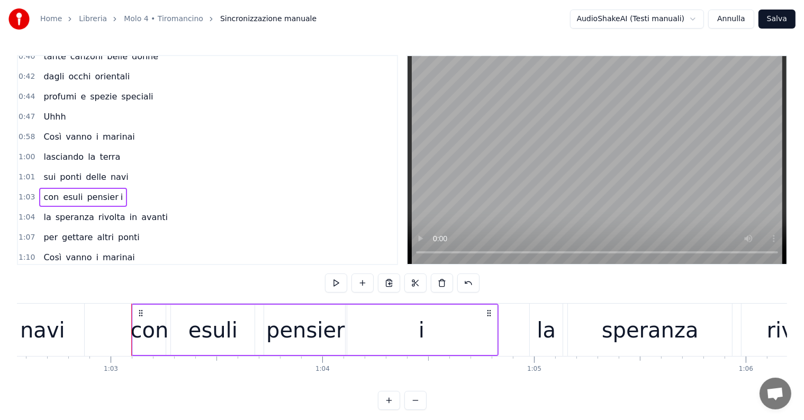
scroll to position [0, 13309]
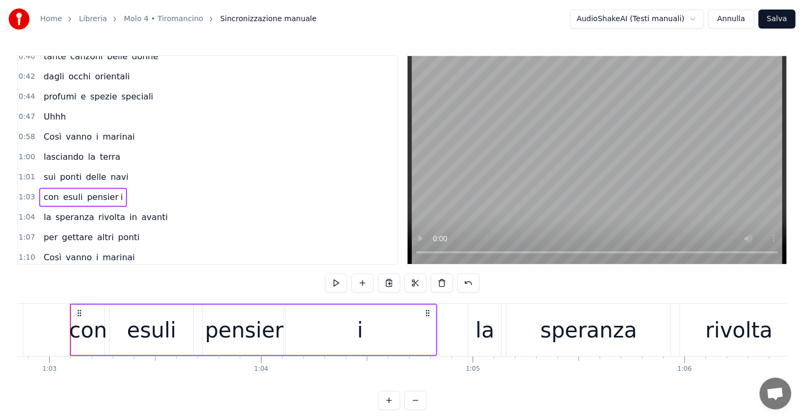
click at [303, 331] on div "i" at bounding box center [359, 330] width 151 height 50
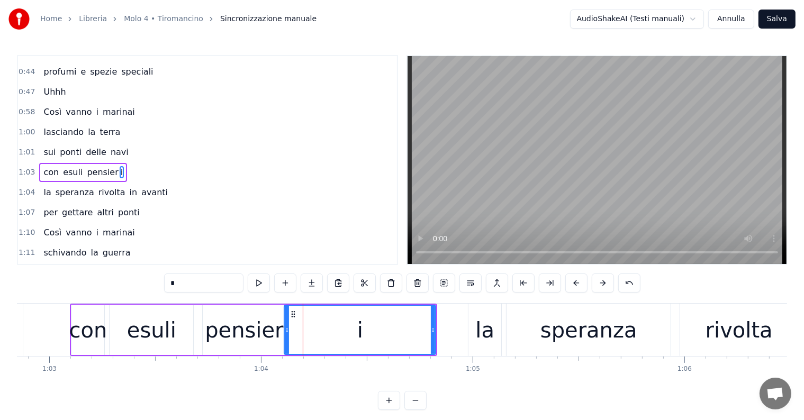
scroll to position [256, 0]
drag, startPoint x: 286, startPoint y: 330, endPoint x: 314, endPoint y: 330, distance: 28.1
click at [314, 330] on icon at bounding box center [315, 330] width 4 height 8
click at [253, 335] on div "pensier" at bounding box center [244, 330] width 78 height 32
type input "*******"
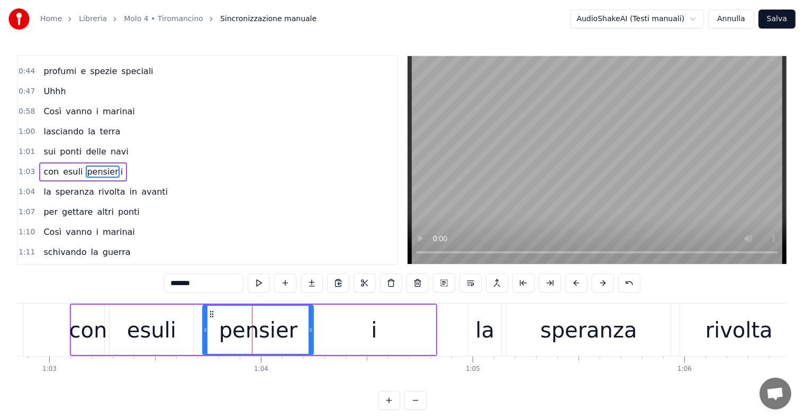
drag, startPoint x: 283, startPoint y: 334, endPoint x: 311, endPoint y: 333, distance: 28.1
click at [311, 333] on icon at bounding box center [311, 330] width 4 height 8
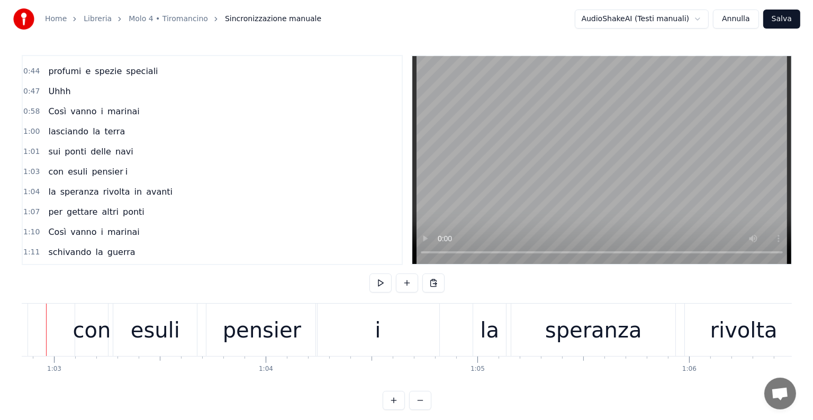
scroll to position [0, 13280]
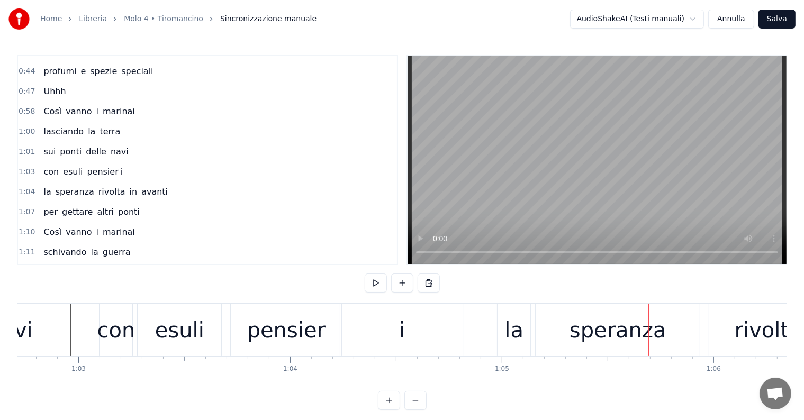
click at [784, 16] on button "Salva" at bounding box center [777, 19] width 37 height 19
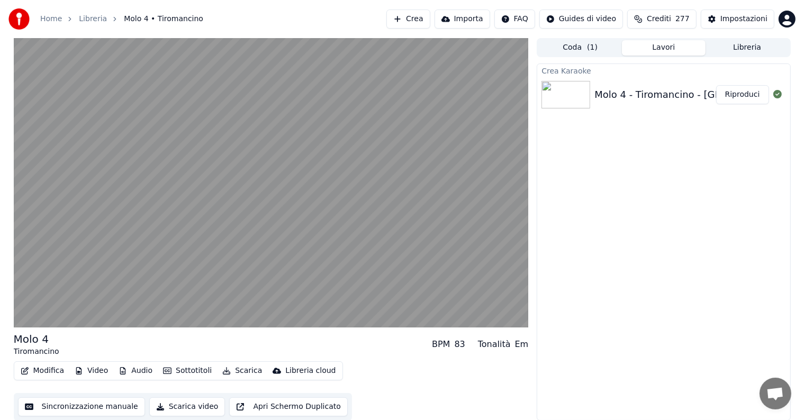
click at [739, 97] on button "Riproduci" at bounding box center [742, 94] width 53 height 19
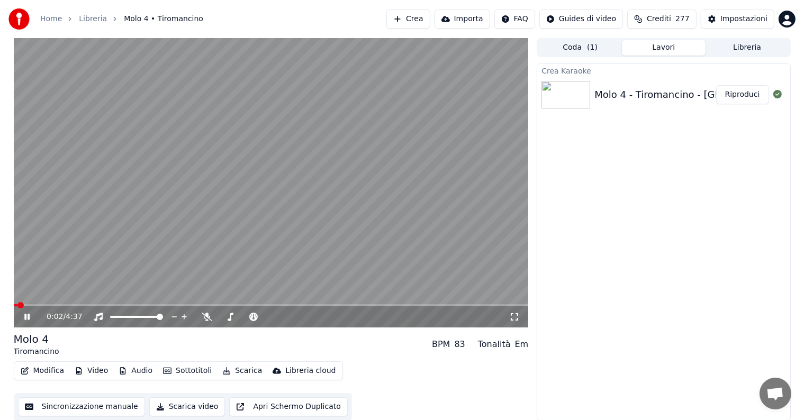
click at [27, 318] on icon at bounding box center [34, 317] width 25 height 8
click at [237, 370] on button "Scarica" at bounding box center [242, 371] width 48 height 15
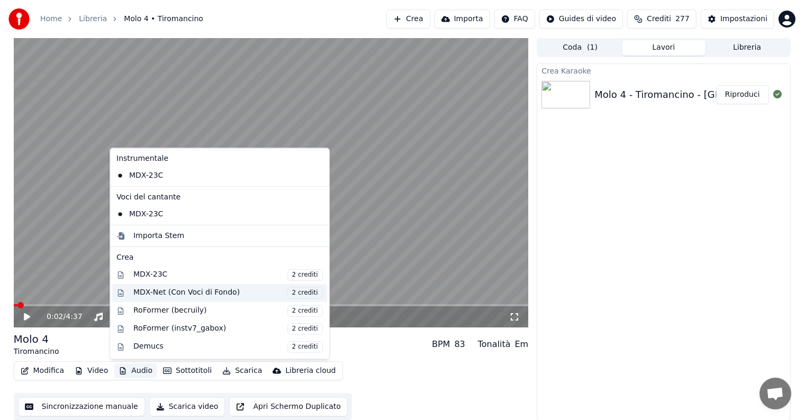
click at [157, 294] on div "MDX-Net (Con Voci di Fondo) 2 crediti" at bounding box center [228, 293] width 190 height 12
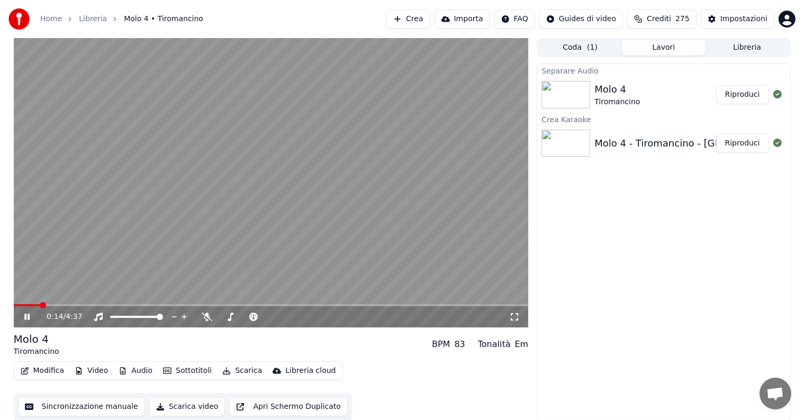
click at [747, 97] on button "Riproduci" at bounding box center [742, 94] width 53 height 19
click at [28, 316] on icon at bounding box center [26, 317] width 5 height 6
click at [141, 370] on button "Audio" at bounding box center [135, 371] width 42 height 15
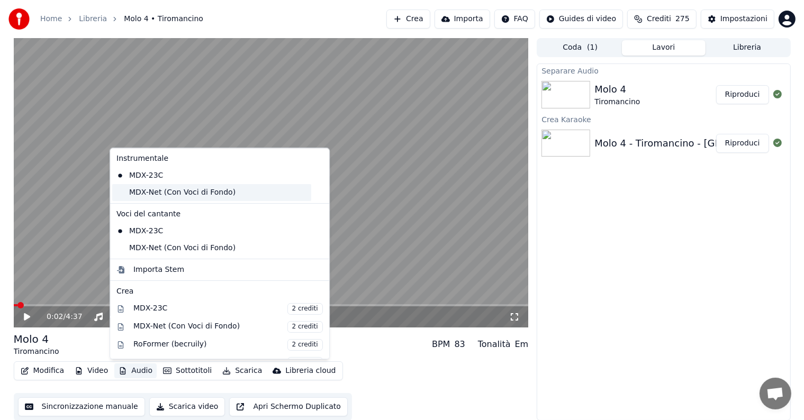
click at [161, 196] on div "MDX-Net (Con Voci di Fondo)" at bounding box center [211, 192] width 199 height 17
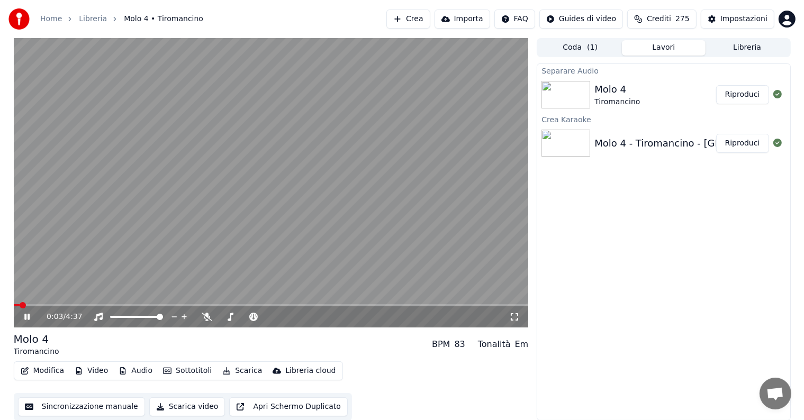
click at [137, 372] on button "Audio" at bounding box center [135, 371] width 42 height 15
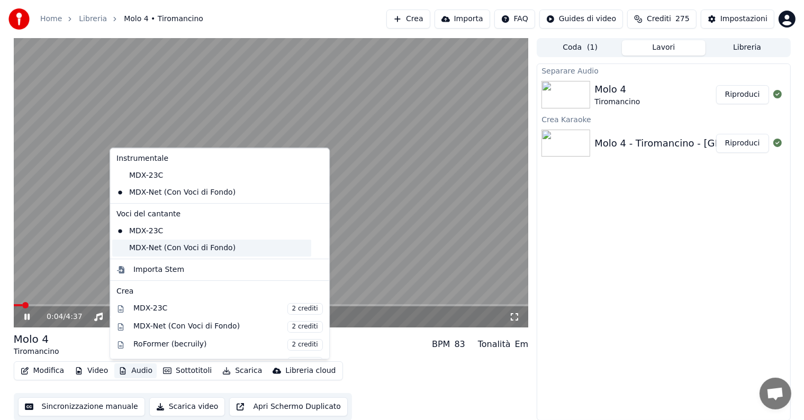
click at [161, 253] on div "MDX-Net (Con Voci di Fondo)" at bounding box center [211, 248] width 199 height 17
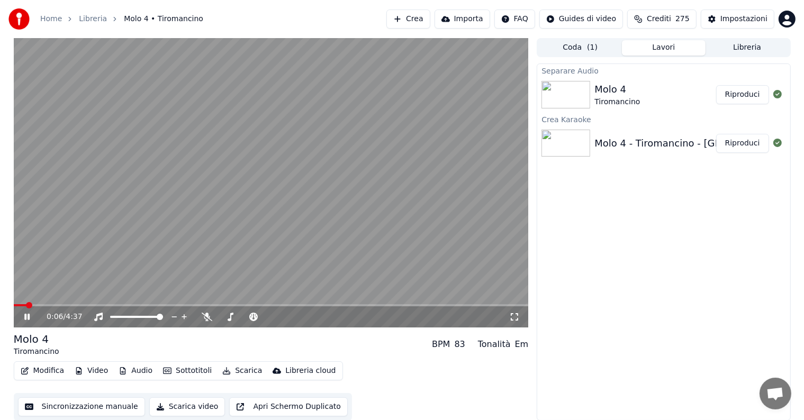
click at [116, 305] on span at bounding box center [271, 305] width 515 height 2
click at [27, 318] on icon at bounding box center [34, 317] width 25 height 8
click at [236, 371] on button "Scarica" at bounding box center [242, 371] width 48 height 15
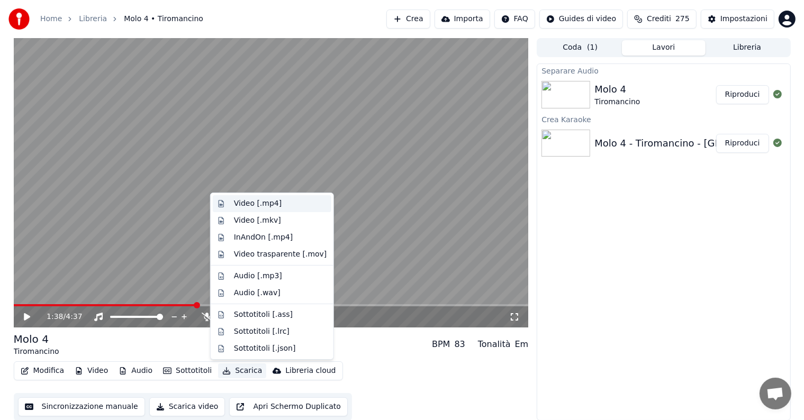
click at [256, 200] on div "Video [.mp4]" at bounding box center [258, 204] width 48 height 11
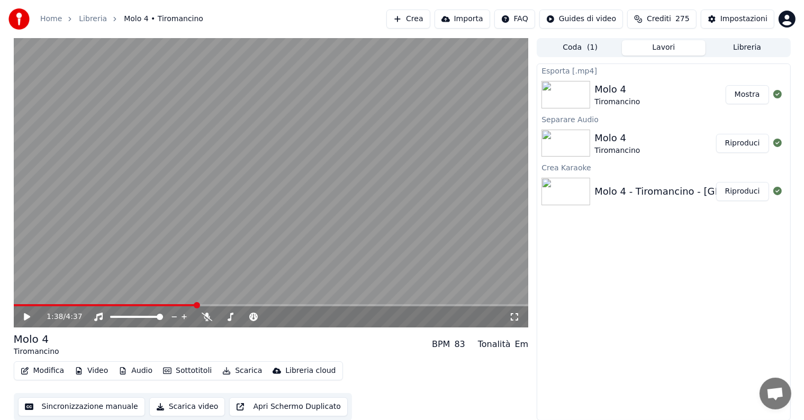
click at [752, 96] on button "Mostra" at bounding box center [747, 94] width 43 height 19
click at [428, 21] on button "Crea" at bounding box center [407, 19] width 43 height 19
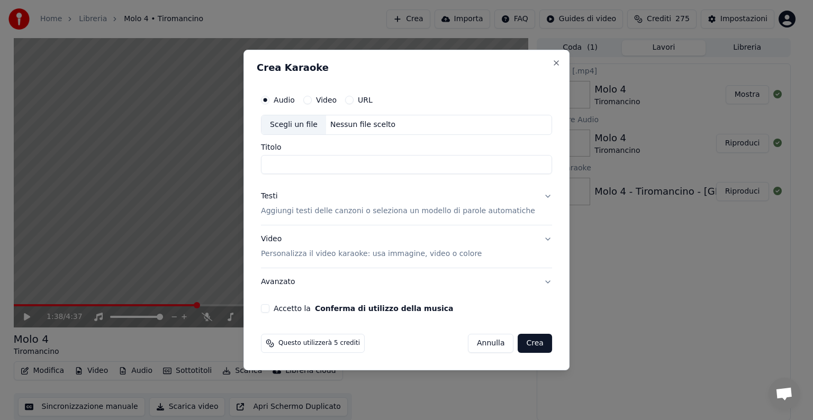
click at [370, 125] on div "Nessun file scelto" at bounding box center [363, 125] width 74 height 11
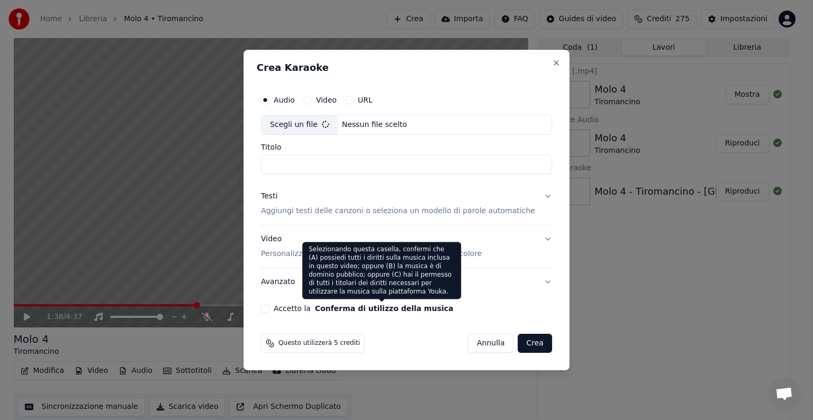
type input "**********"
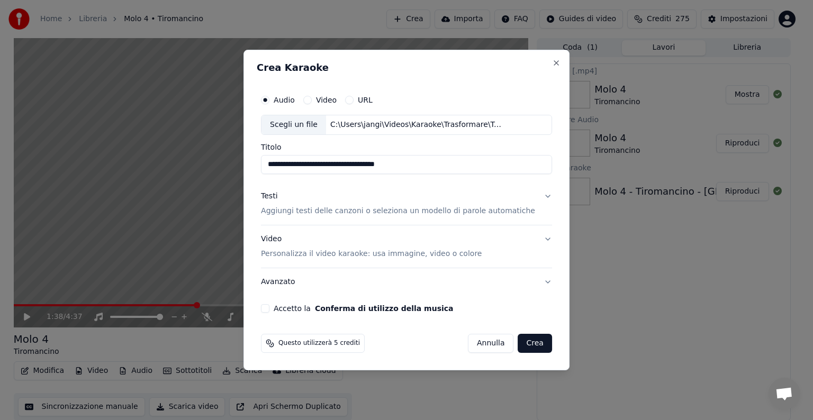
click at [536, 196] on button "Testi Aggiungi testi delle canzoni o seleziona un modello di parole automatiche" at bounding box center [406, 204] width 291 height 42
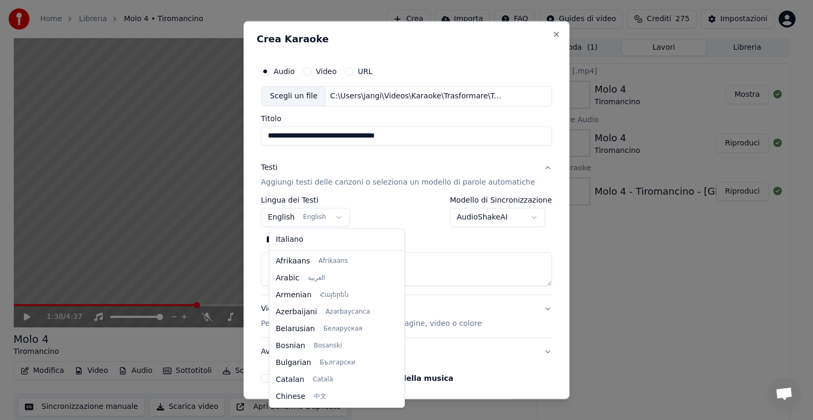
click at [341, 214] on body "**********" at bounding box center [402, 210] width 804 height 420
select select "**"
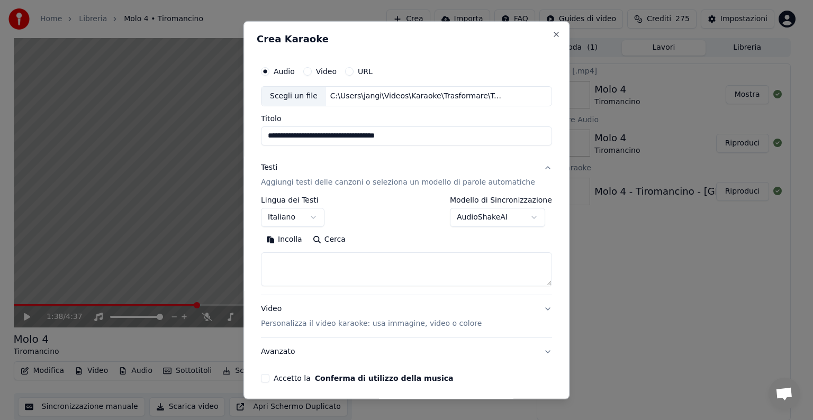
click at [298, 267] on textarea at bounding box center [406, 270] width 291 height 34
click at [293, 239] on button "Incolla" at bounding box center [284, 239] width 47 height 17
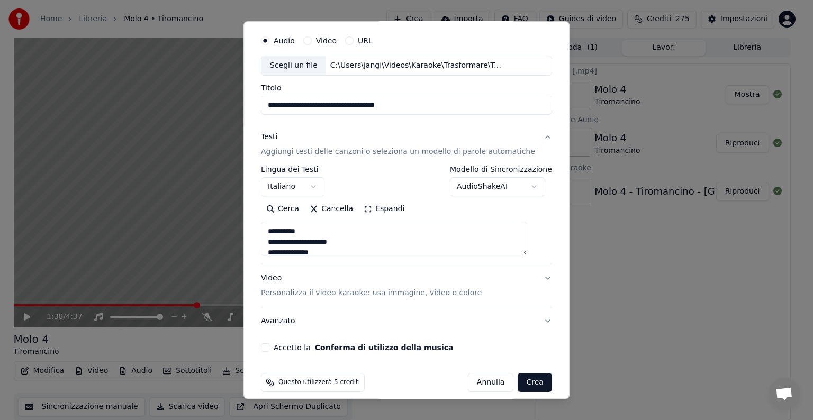
scroll to position [40, 0]
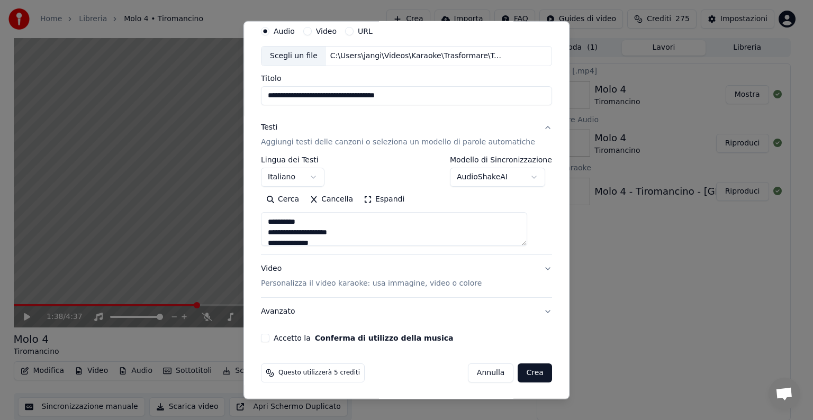
click at [529, 267] on button "Video Personalizza il video karaoke: usa immagine, video o colore" at bounding box center [406, 276] width 291 height 42
type textarea "**********"
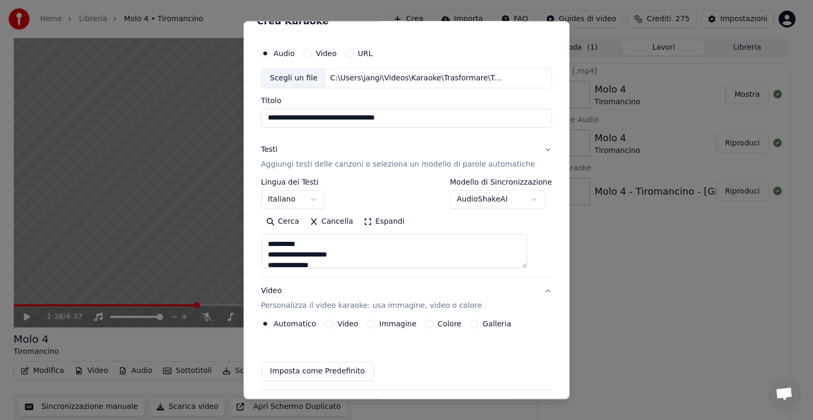
scroll to position [12, 0]
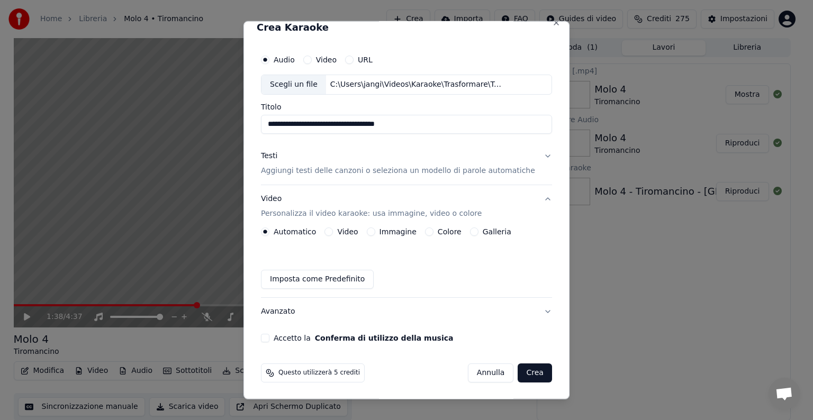
click at [375, 232] on button "Immagine" at bounding box center [371, 232] width 8 height 8
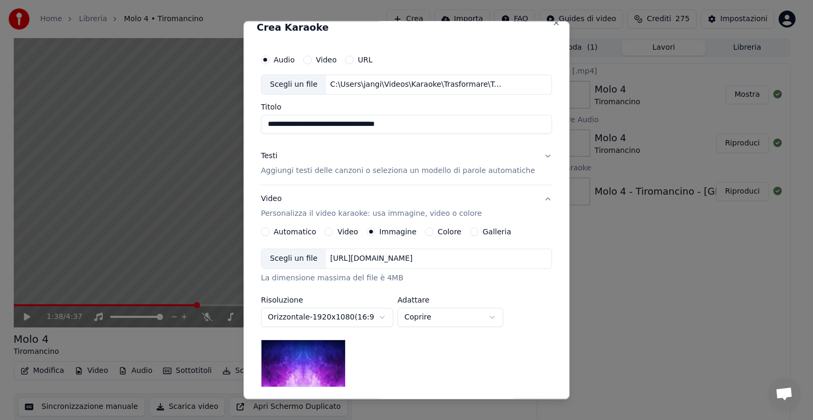
click at [392, 260] on div "[URL][DOMAIN_NAME]" at bounding box center [371, 259] width 91 height 11
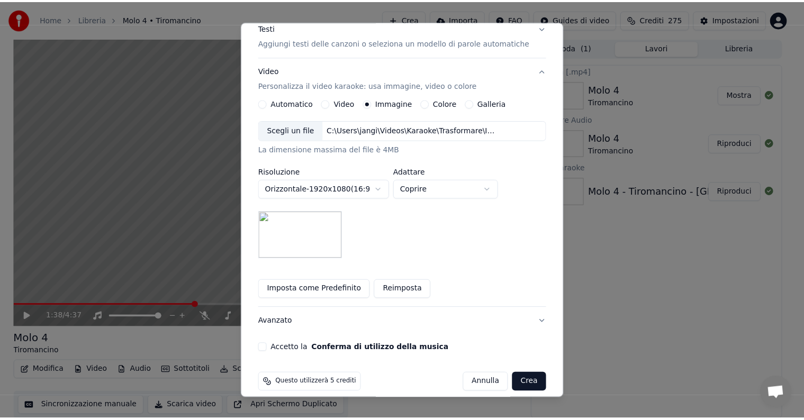
scroll to position [150, 0]
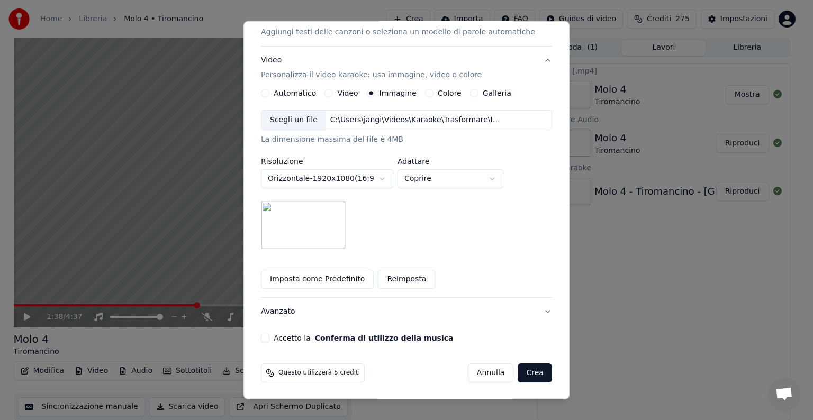
click at [269, 338] on button "Accetto la Conferma di utilizzo della musica" at bounding box center [265, 338] width 8 height 8
click at [520, 374] on button "Crea" at bounding box center [535, 373] width 34 height 19
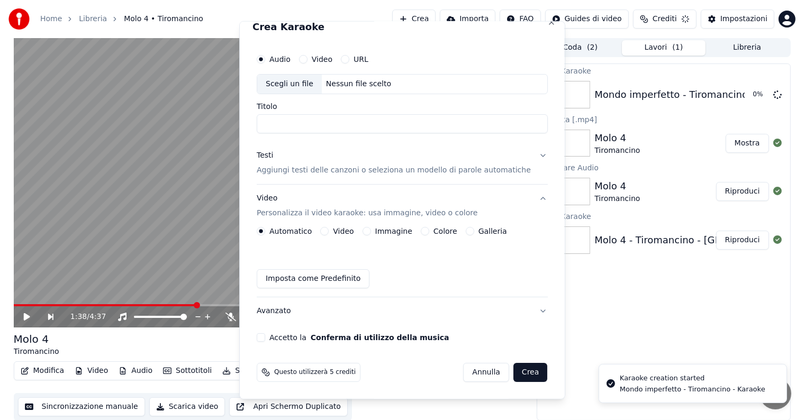
scroll to position [12, 0]
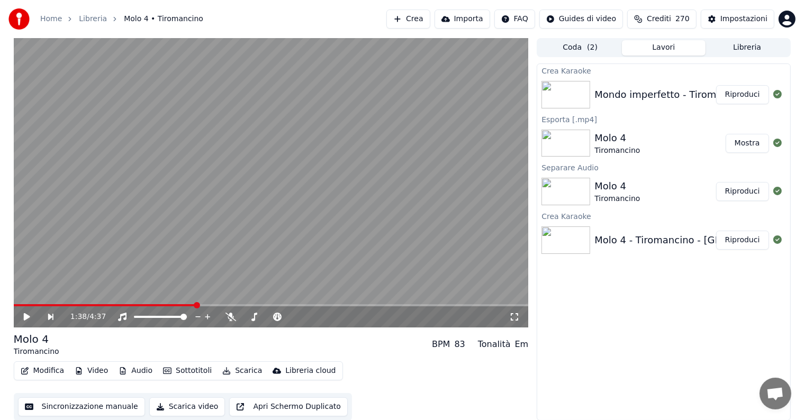
click at [743, 96] on button "Riproduci" at bounding box center [742, 94] width 53 height 19
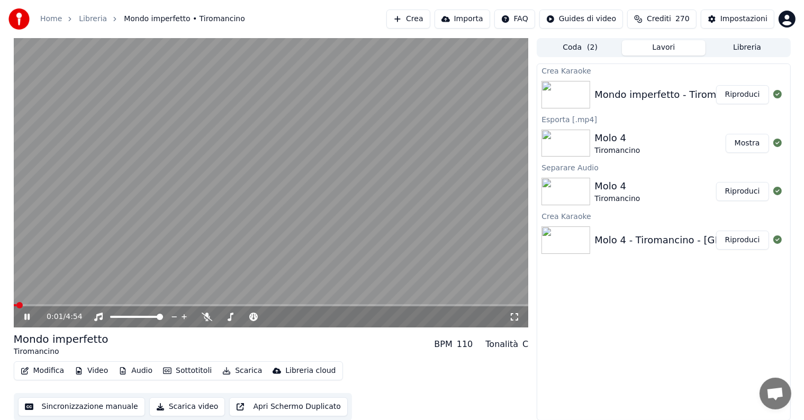
click at [26, 318] on icon at bounding box center [34, 317] width 25 height 8
click at [47, 371] on button "Modifica" at bounding box center [42, 371] width 52 height 15
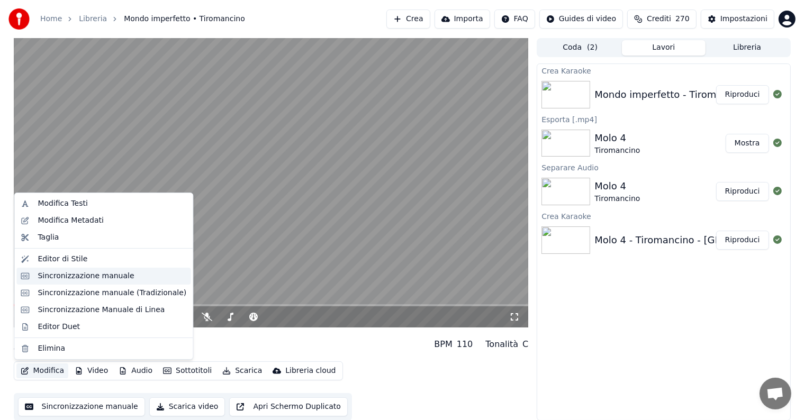
click at [81, 275] on div "Sincronizzazione manuale" at bounding box center [86, 276] width 96 height 11
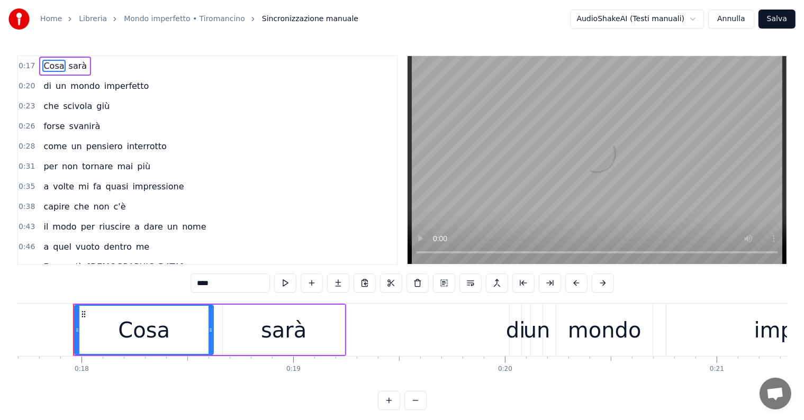
scroll to position [0, 3751]
